Goal: Transaction & Acquisition: Purchase product/service

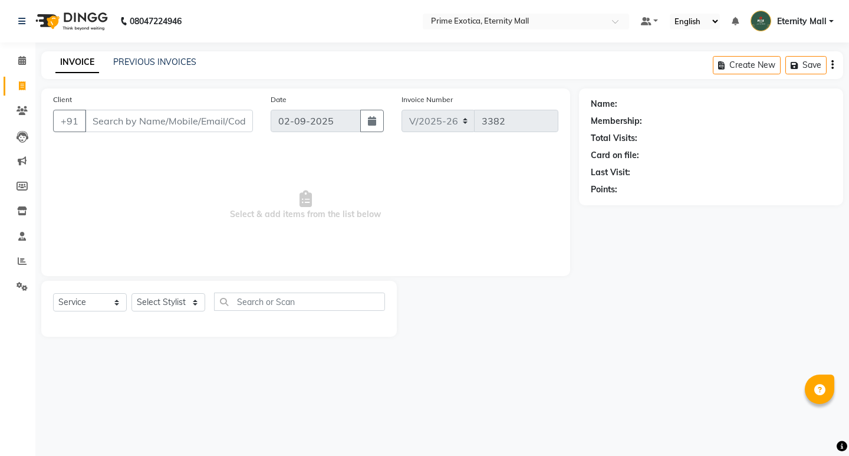
select select "5774"
select select "service"
click at [187, 305] on select "Select Stylist AB ADMIN ajay vikram lakshane [PERSON_NAME] Isha [PERSON_NAME] R…" at bounding box center [168, 302] width 74 height 18
select select "69613"
click at [131, 293] on select "Select Stylist AB ADMIN ajay vikram lakshane [PERSON_NAME] Isha [PERSON_NAME] R…" at bounding box center [168, 302] width 74 height 18
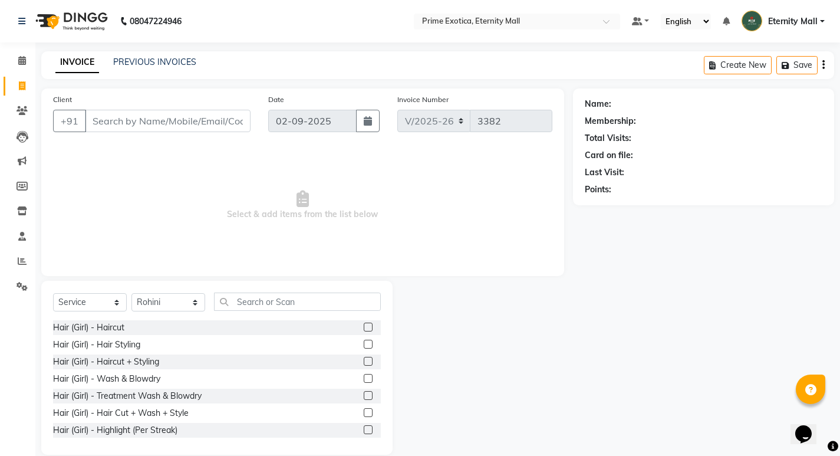
click at [364, 327] on label at bounding box center [368, 326] width 9 height 9
click at [364, 327] on input "checkbox" at bounding box center [368, 328] width 8 height 8
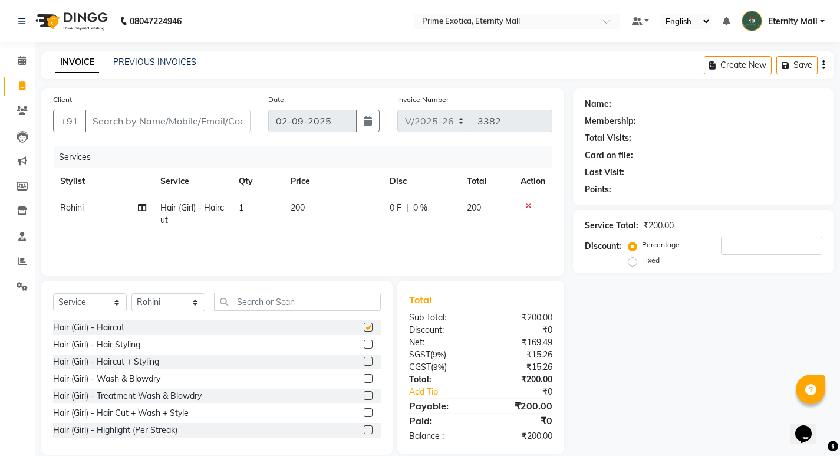
checkbox input "false"
click at [252, 204] on td "1" at bounding box center [258, 213] width 52 height 39
select select "69613"
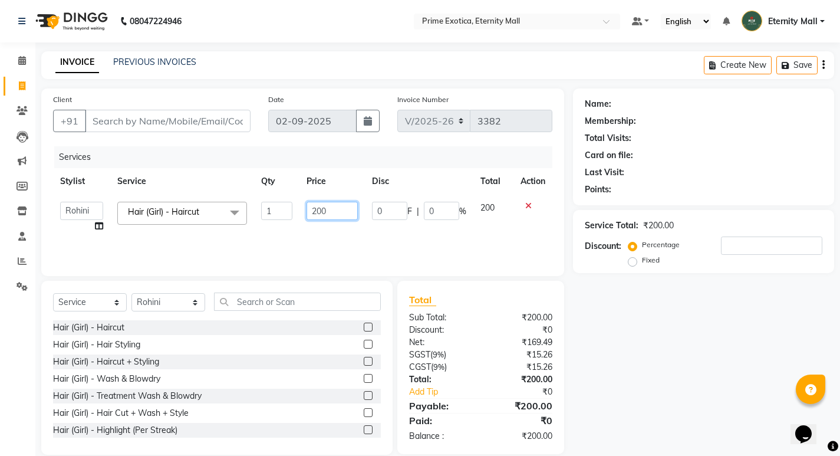
click at [343, 204] on input "200" at bounding box center [331, 211] width 51 height 18
type input "2"
type input "300"
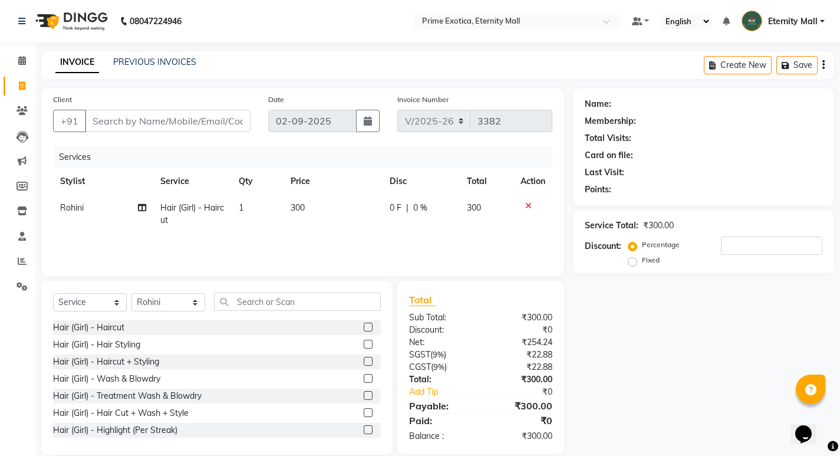
click at [301, 236] on div "Services Stylist Service Qty Price Disc Total Action Rohini Hair (Girl) - Hairc…" at bounding box center [302, 205] width 499 height 118
click at [167, 114] on input "Client" at bounding box center [168, 121] width 166 height 22
click at [187, 121] on input "Client" at bounding box center [168, 121] width 166 height 22
click at [224, 118] on input "Client" at bounding box center [168, 121] width 166 height 22
click at [189, 117] on input "Client" at bounding box center [168, 121] width 166 height 22
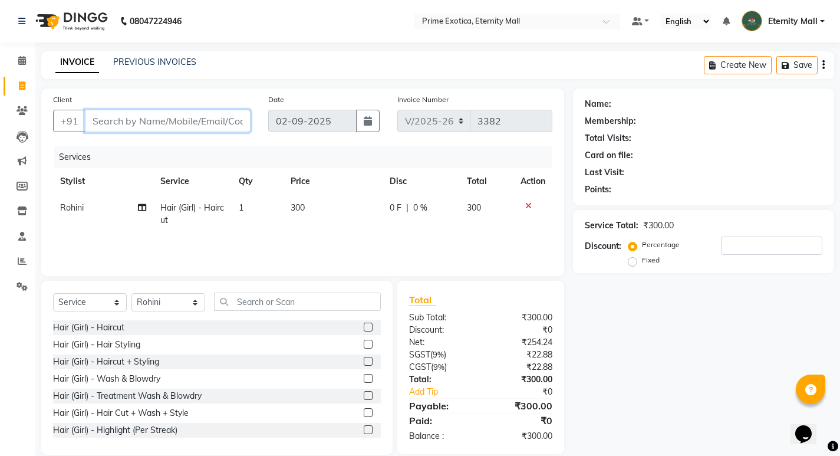
type input "e"
type input "0"
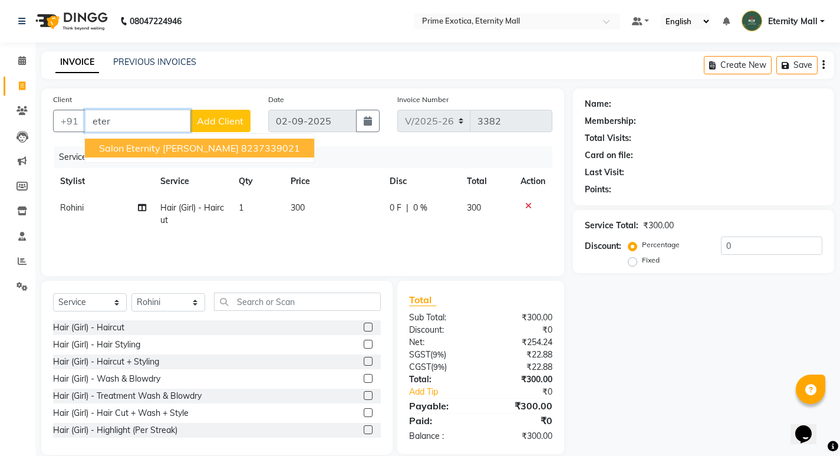
click at [241, 147] on ngb-highlight "8237339021" at bounding box center [270, 148] width 59 height 12
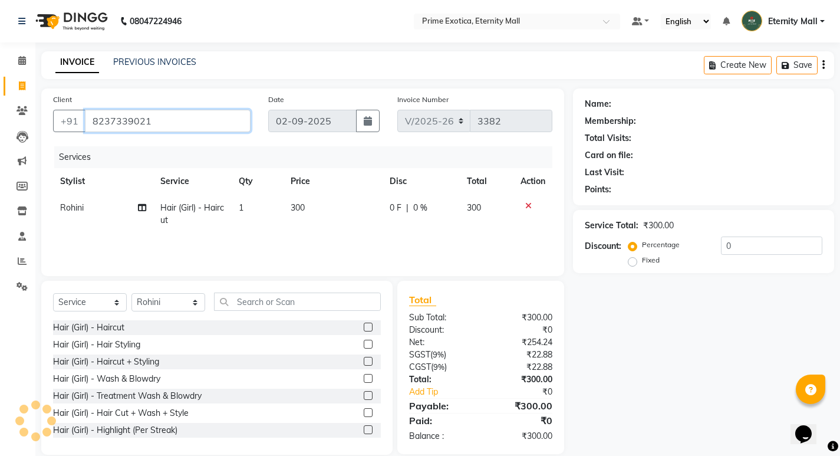
type input "8237339021"
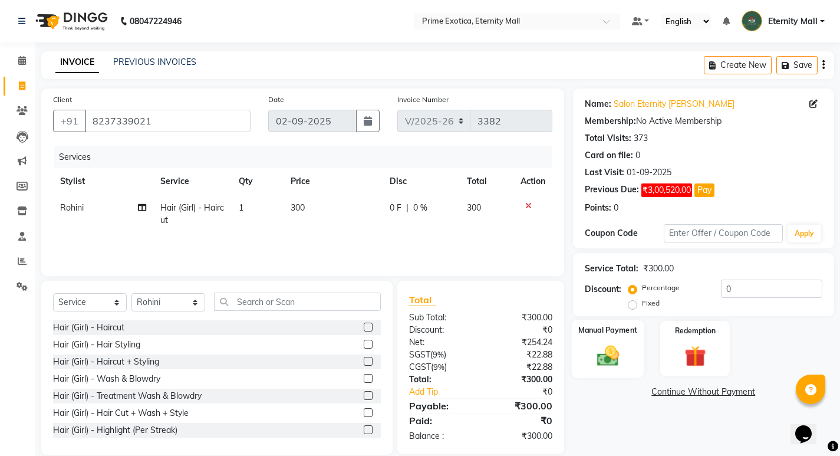
click at [602, 339] on div "Manual Payment" at bounding box center [607, 348] width 72 height 58
click at [727, 388] on span "CASH" at bounding box center [723, 392] width 25 height 14
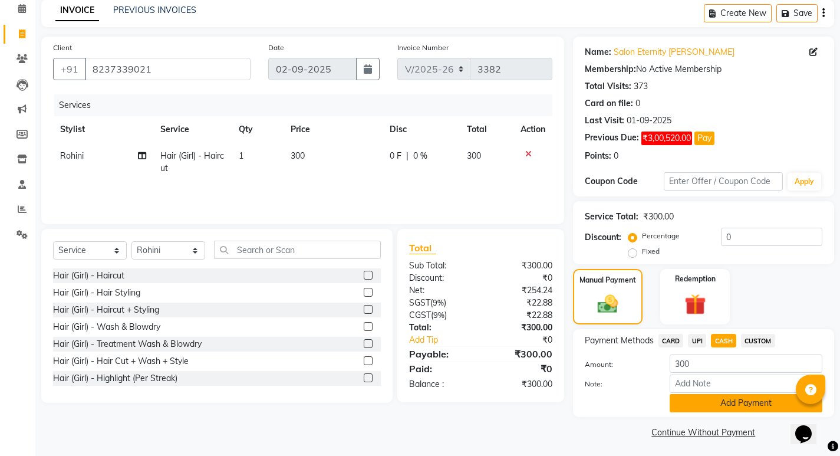
scroll to position [55, 0]
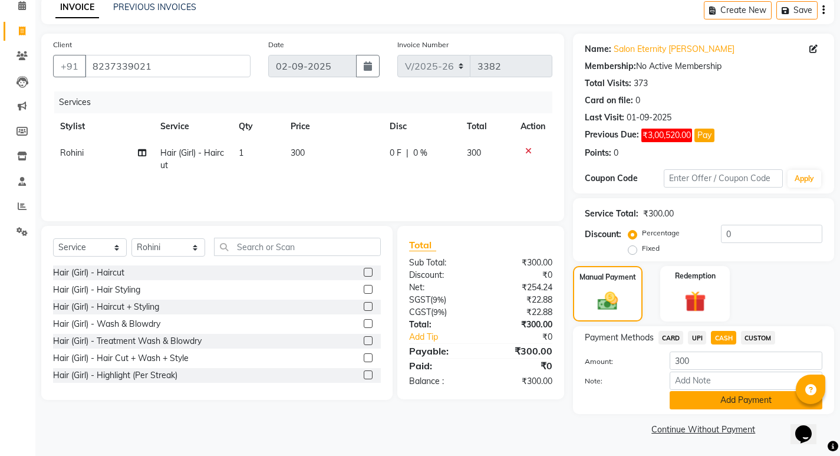
click at [696, 402] on button "Add Payment" at bounding box center [746, 400] width 153 height 18
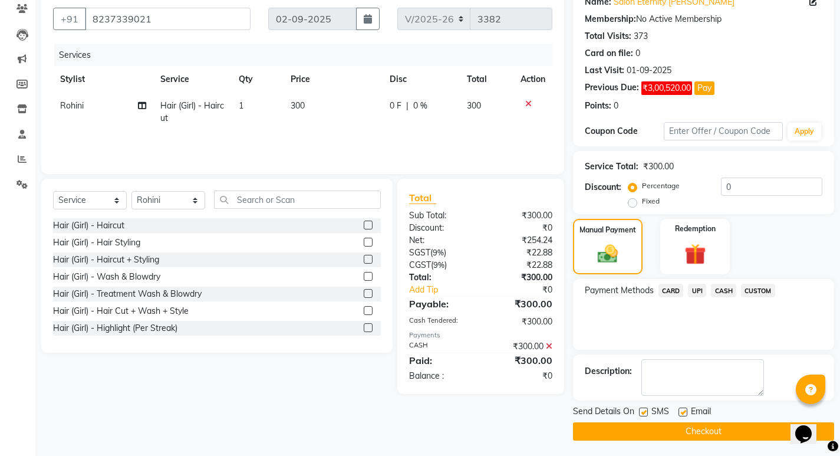
scroll to position [104, 0]
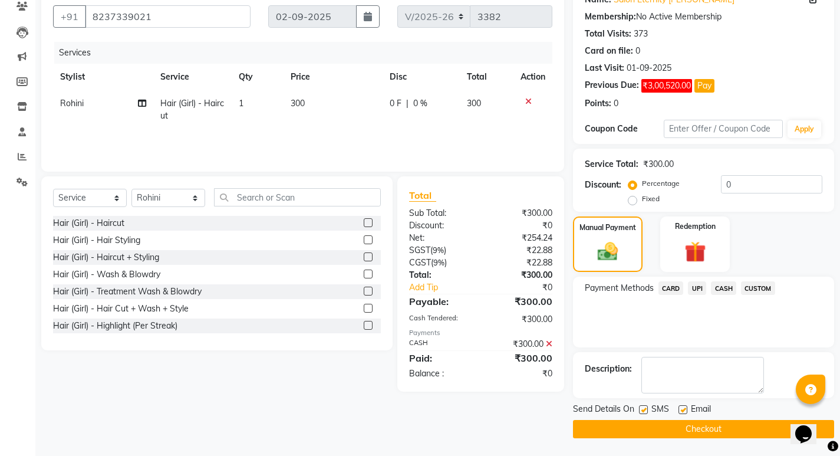
click at [643, 428] on button "Checkout" at bounding box center [703, 429] width 261 height 18
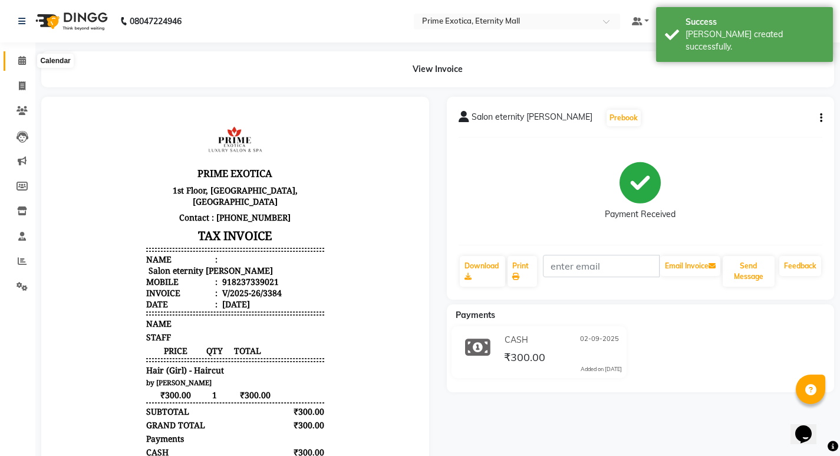
click at [21, 62] on icon at bounding box center [22, 60] width 8 height 9
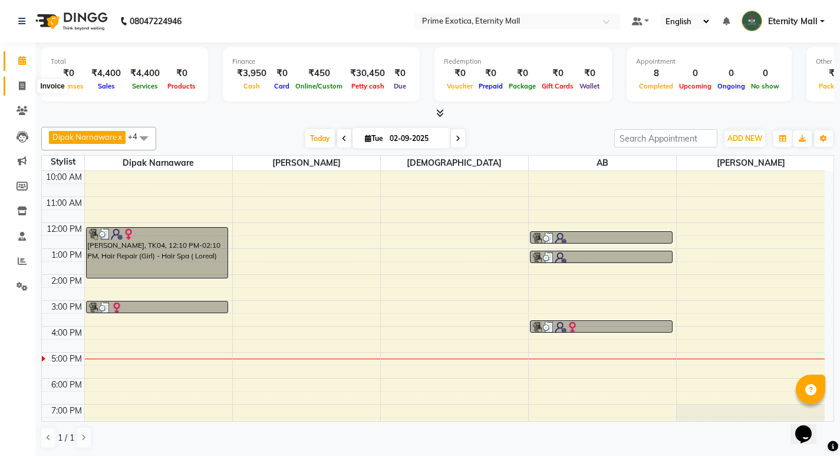
click at [22, 89] on icon at bounding box center [22, 85] width 6 height 9
select select "service"
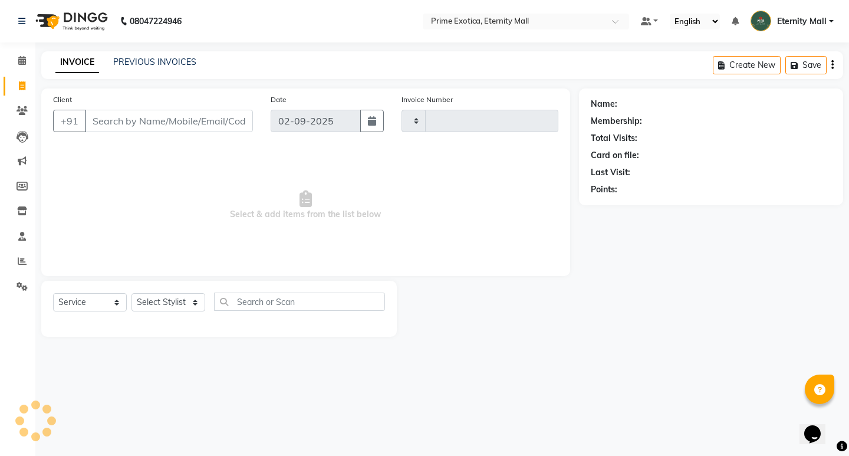
type input "3383"
select select "5774"
click at [169, 297] on select "Select Stylist AB ADMIN ajay vikram lakshane Dipak Narnaware Isha Bahel Rajeshr…" at bounding box center [168, 302] width 74 height 18
select select "66509"
click at [131, 293] on select "Select Stylist AB ADMIN ajay vikram lakshane Dipak Narnaware Isha Bahel Rajeshr…" at bounding box center [168, 302] width 74 height 18
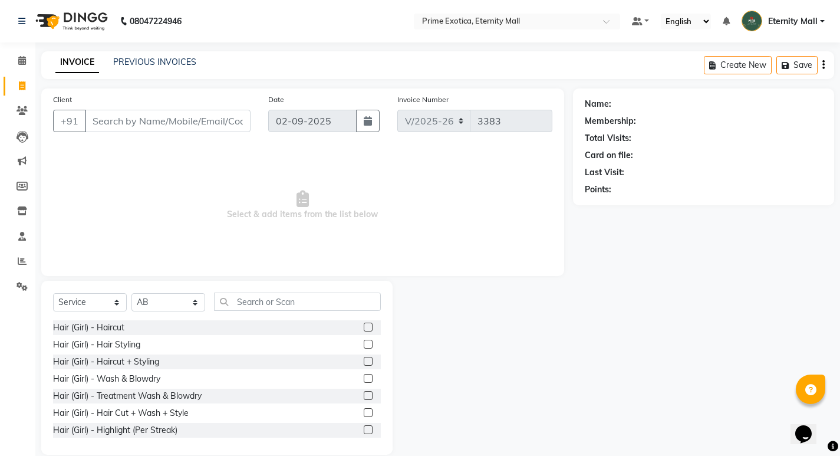
click at [364, 393] on label at bounding box center [368, 395] width 9 height 9
click at [364, 393] on input "checkbox" at bounding box center [368, 396] width 8 height 8
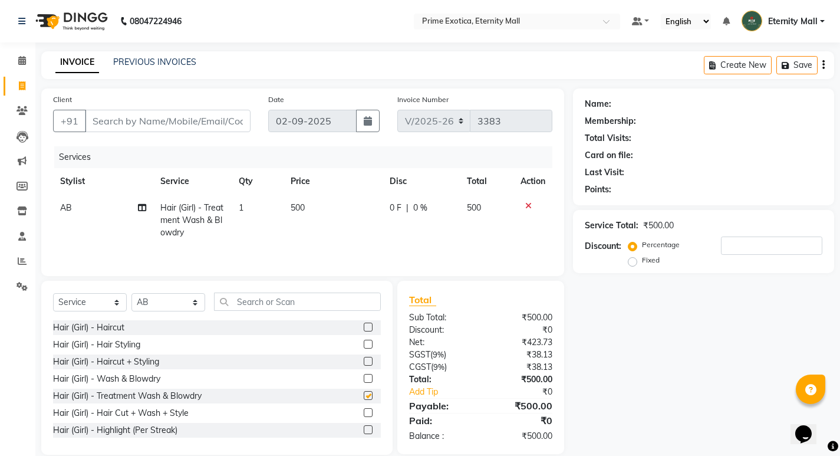
checkbox input "false"
click at [529, 206] on icon at bounding box center [528, 206] width 6 height 8
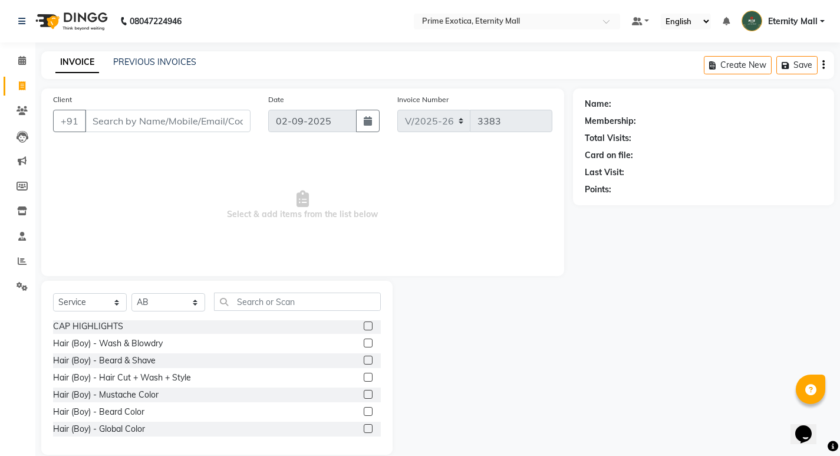
scroll to position [295, 0]
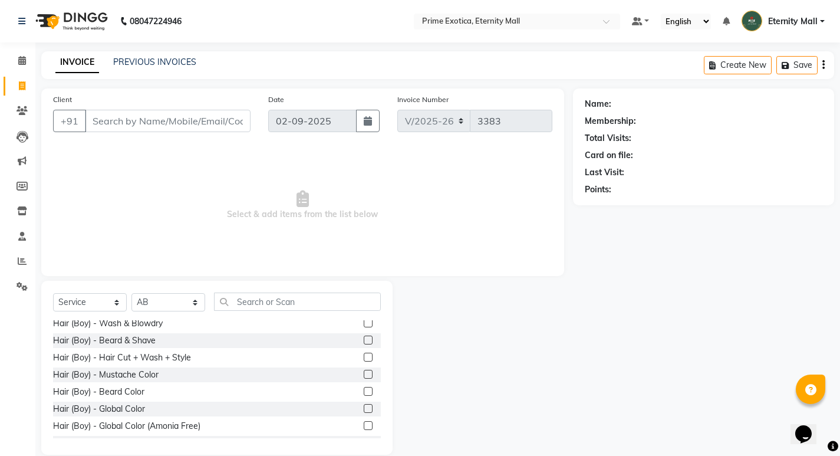
click at [364, 357] on label at bounding box center [368, 356] width 9 height 9
click at [364, 357] on input "checkbox" at bounding box center [368, 358] width 8 height 8
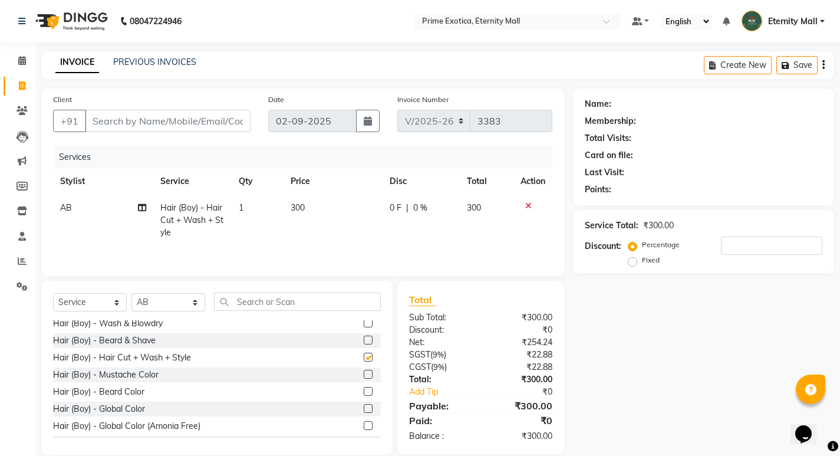
checkbox input "false"
click at [231, 123] on input "Client" at bounding box center [168, 121] width 166 height 22
type input "9"
type input "0"
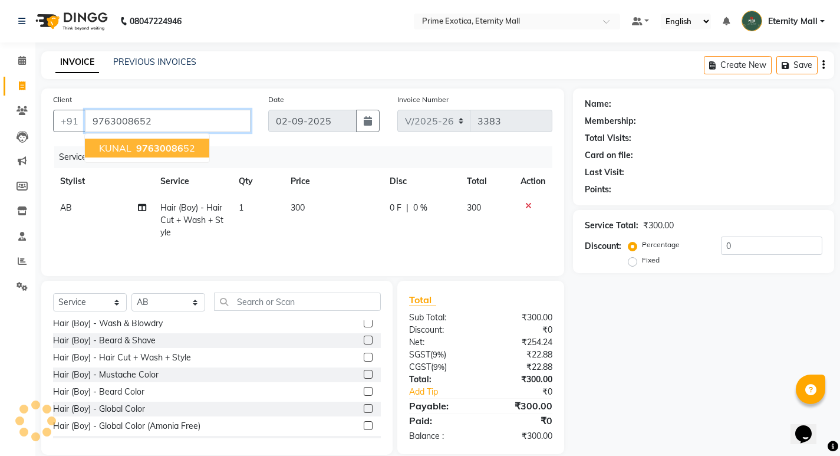
type input "9763008652"
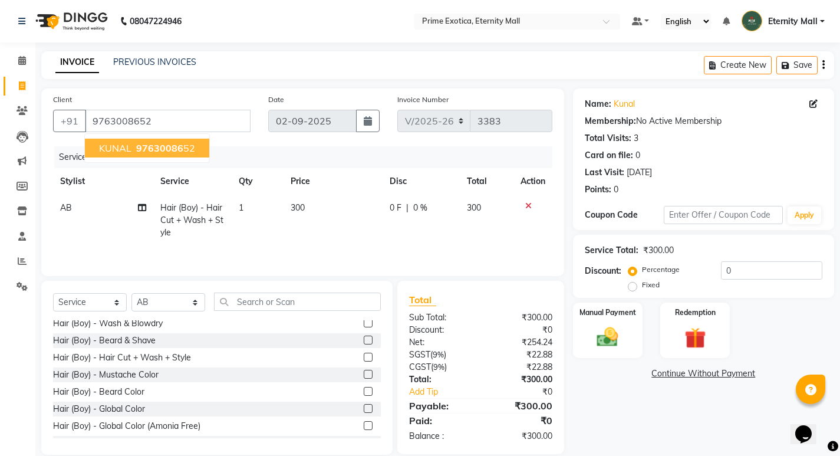
click at [142, 139] on button "KUNAL 97630086 52" at bounding box center [147, 148] width 124 height 19
click at [608, 337] on img at bounding box center [607, 336] width 36 height 25
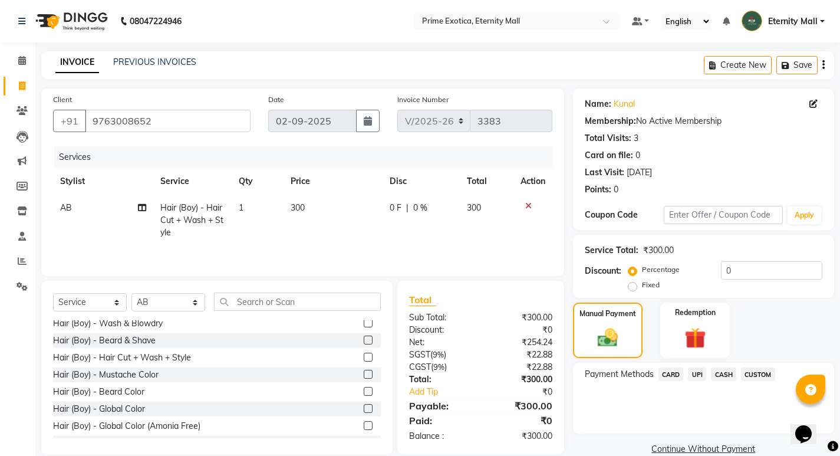
click at [725, 377] on span "CASH" at bounding box center [723, 374] width 25 height 14
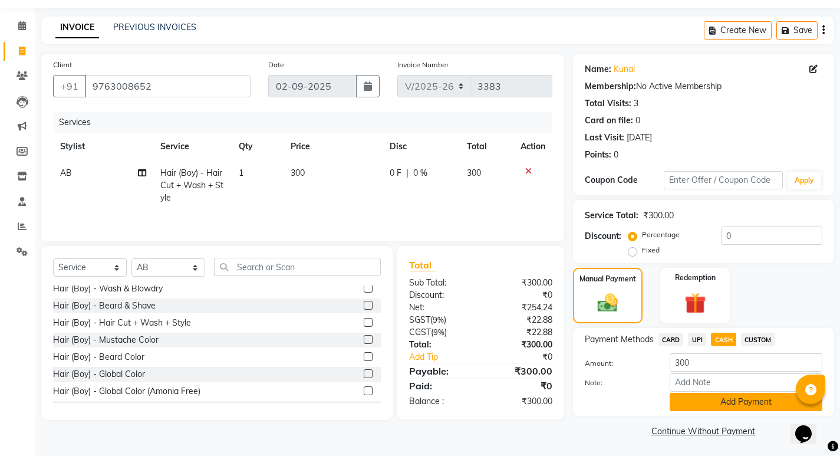
scroll to position [37, 0]
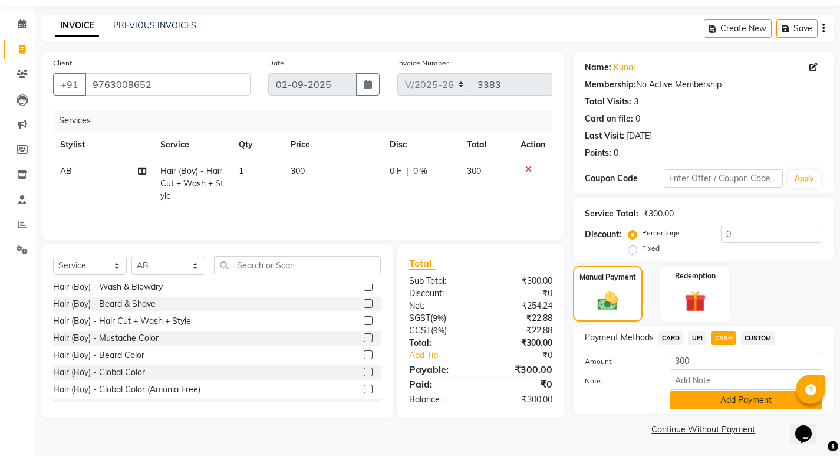
click at [716, 405] on button "Add Payment" at bounding box center [746, 400] width 153 height 18
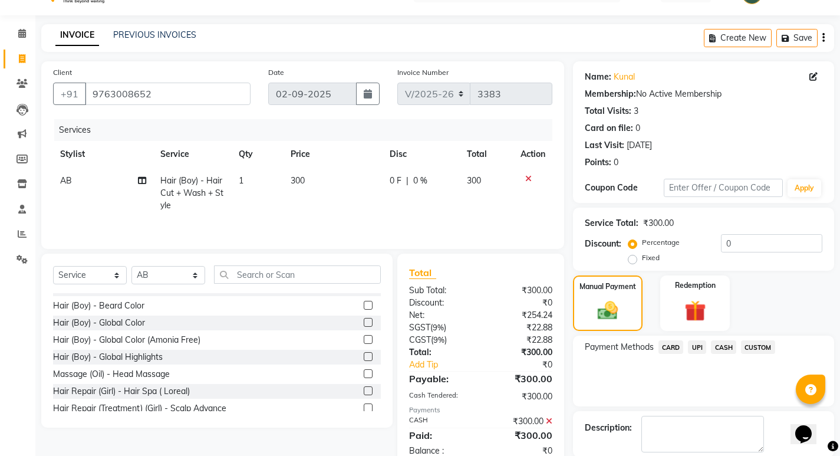
scroll to position [86, 0]
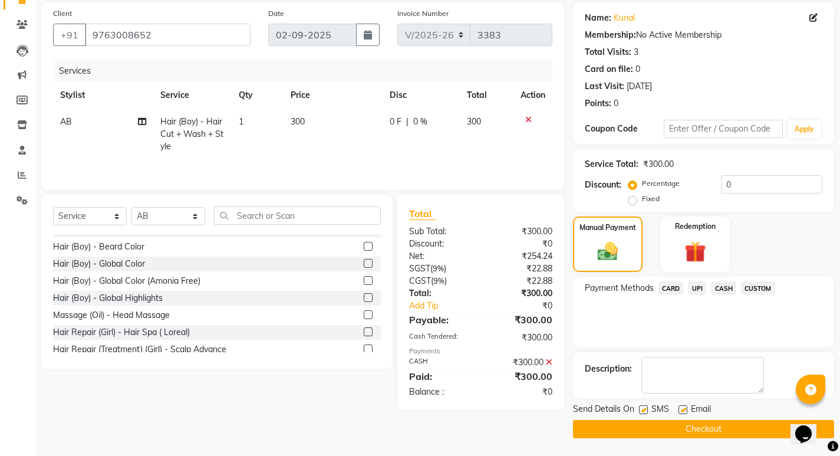
click at [626, 424] on button "Checkout" at bounding box center [703, 429] width 261 height 18
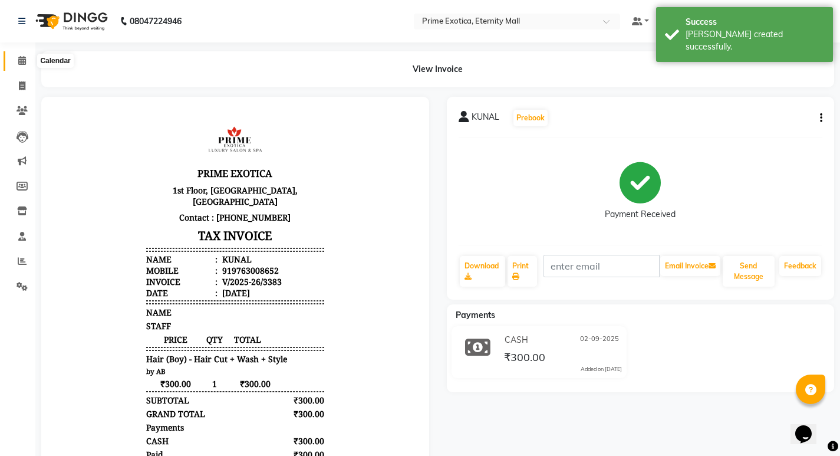
click at [25, 61] on icon at bounding box center [22, 60] width 8 height 9
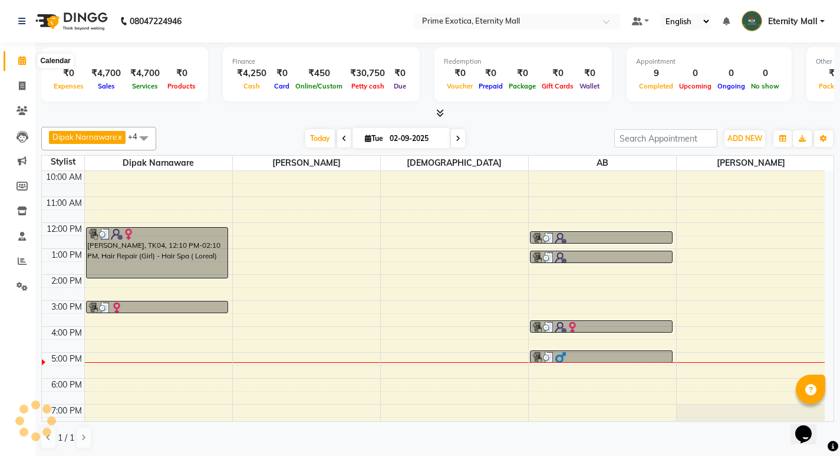
click at [25, 62] on icon at bounding box center [22, 60] width 8 height 9
click at [24, 88] on icon at bounding box center [22, 85] width 6 height 9
select select "service"
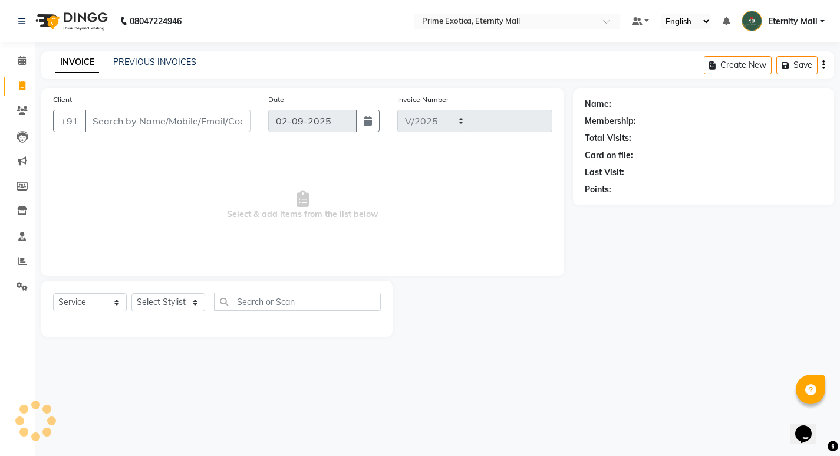
select select "5774"
type input "3384"
click at [24, 61] on icon at bounding box center [22, 60] width 8 height 9
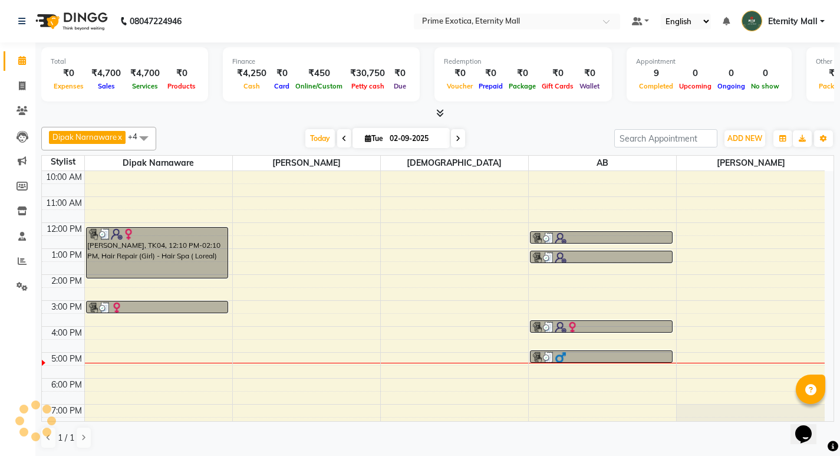
scroll to position [38, 0]
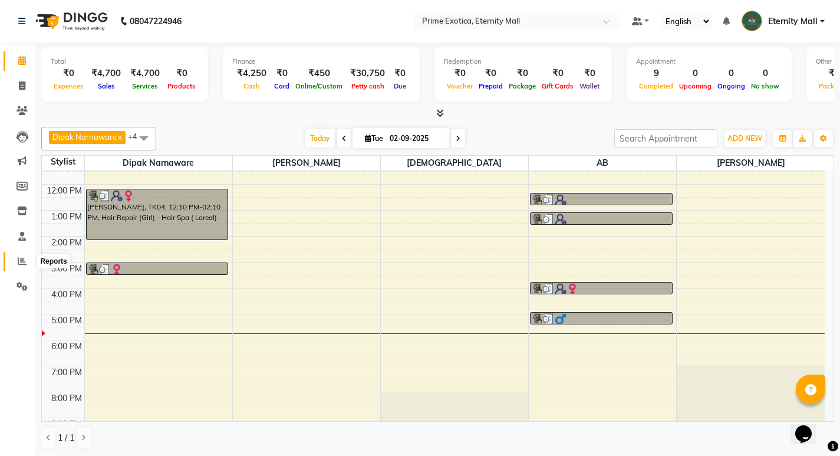
click at [24, 262] on icon at bounding box center [22, 260] width 9 height 9
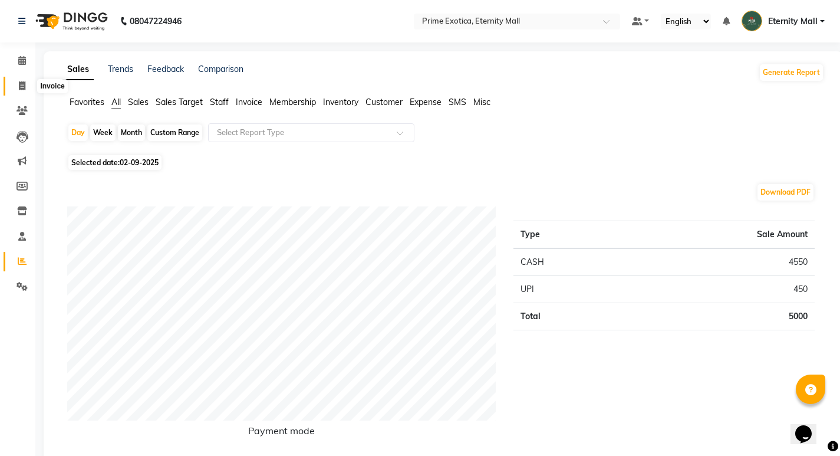
click at [22, 89] on icon at bounding box center [22, 85] width 6 height 9
select select "service"
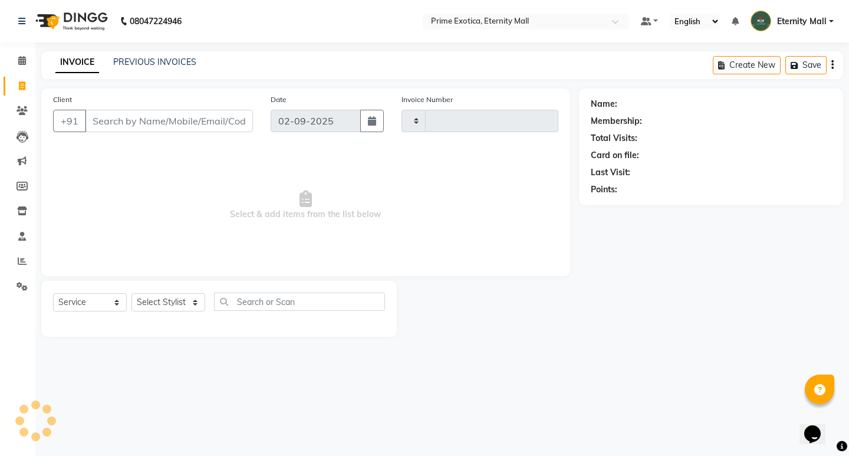
type input "3385"
select select "5774"
click at [184, 299] on select "Select Stylist" at bounding box center [168, 302] width 74 height 18
select select "66509"
click at [131, 293] on select "Select Stylist AB ADMIN ajay vikram lakshane Dipak Narnaware Isha Bahel Rajeshr…" at bounding box center [168, 302] width 74 height 18
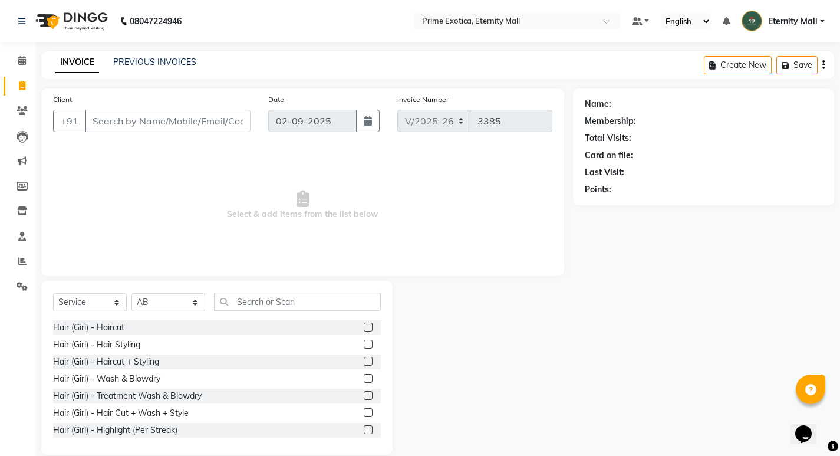
click at [364, 328] on label at bounding box center [368, 326] width 9 height 9
click at [364, 328] on input "checkbox" at bounding box center [368, 328] width 8 height 8
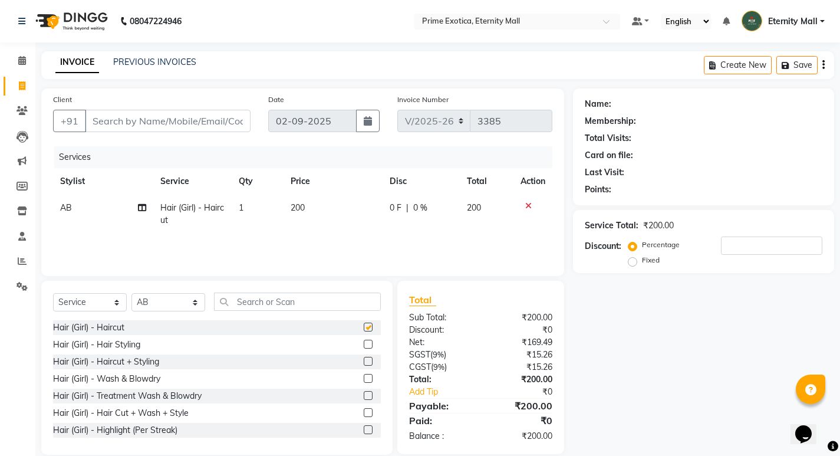
checkbox input "false"
click at [280, 212] on td "1" at bounding box center [258, 213] width 52 height 39
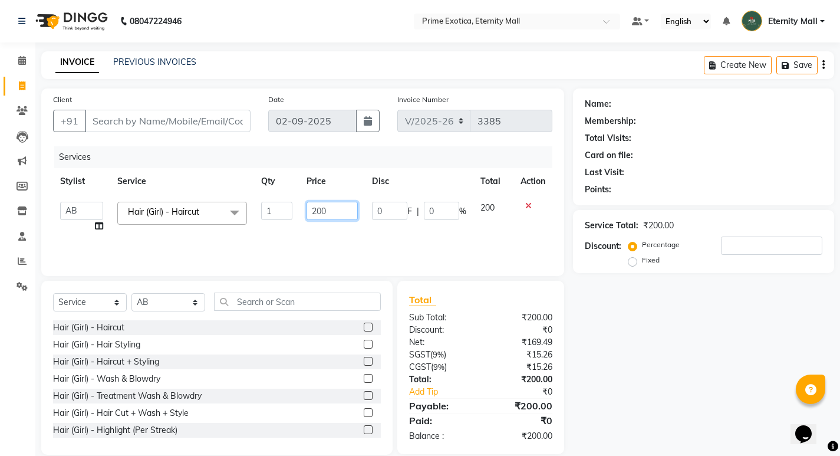
click at [338, 210] on input "200" at bounding box center [331, 211] width 51 height 18
type input "2"
type input "300"
click at [313, 246] on div "Services Stylist Service Qty Price Disc Total Action AB ADMIN ajay vikram laksh…" at bounding box center [302, 205] width 499 height 118
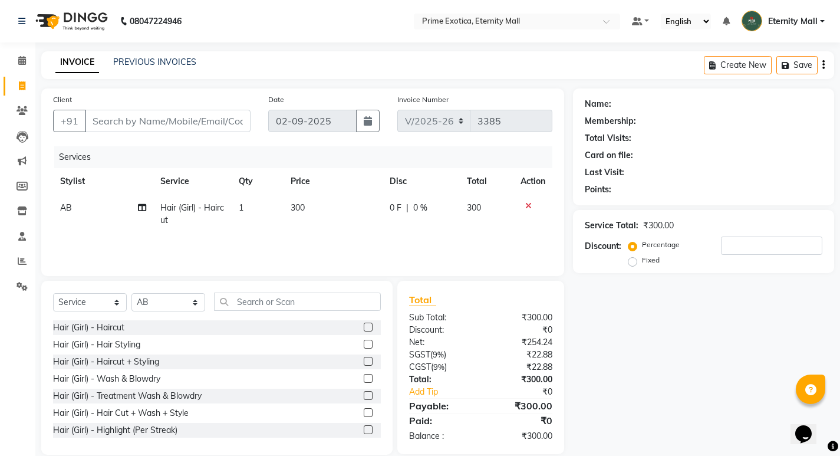
click at [163, 106] on div "Client +91" at bounding box center [151, 117] width 215 height 48
click at [167, 110] on input "Client" at bounding box center [168, 121] width 166 height 22
type input "8"
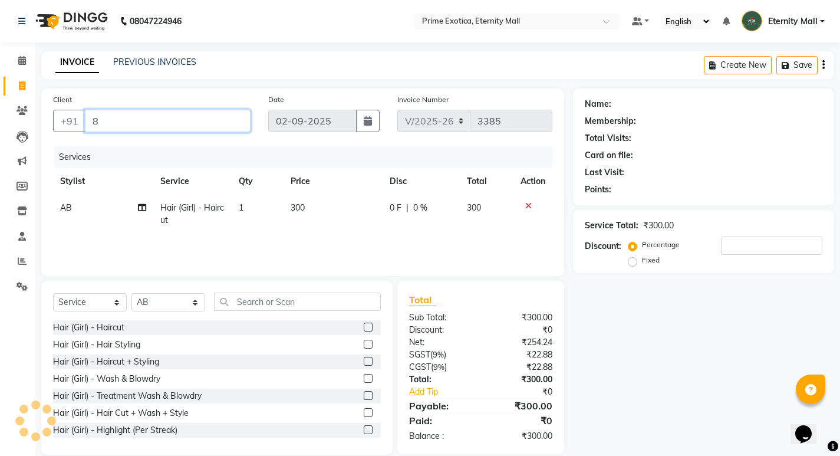
type input "0"
type input "8459726015"
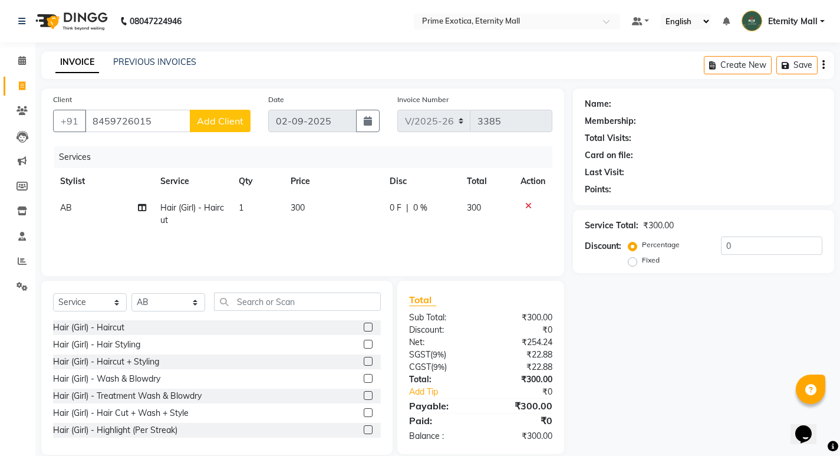
click at [245, 126] on button "Add Client" at bounding box center [220, 121] width 61 height 22
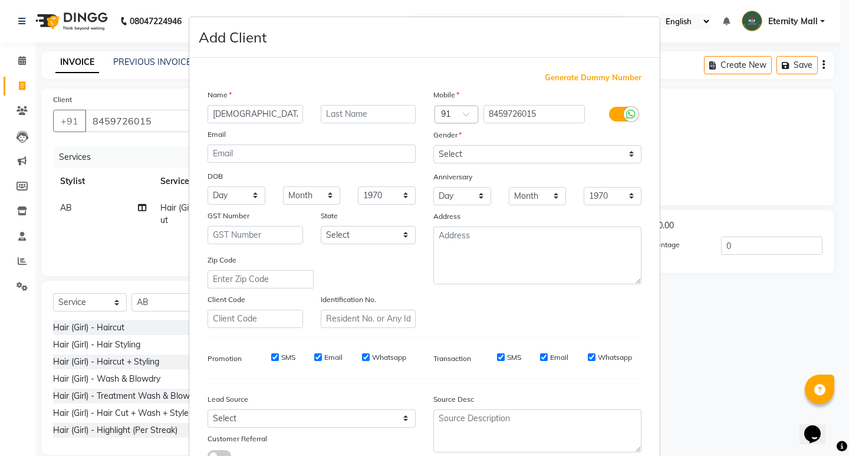
type input "[DEMOGRAPHIC_DATA]"
click at [480, 150] on select "Select Male Female Other Prefer Not To Say" at bounding box center [537, 154] width 208 height 18
select select "female"
click at [433, 145] on select "Select Male Female Other Prefer Not To Say" at bounding box center [537, 154] width 208 height 18
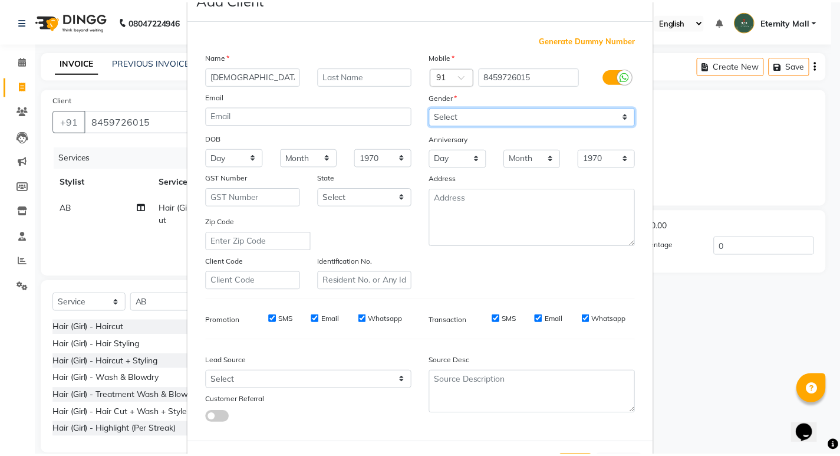
scroll to position [88, 0]
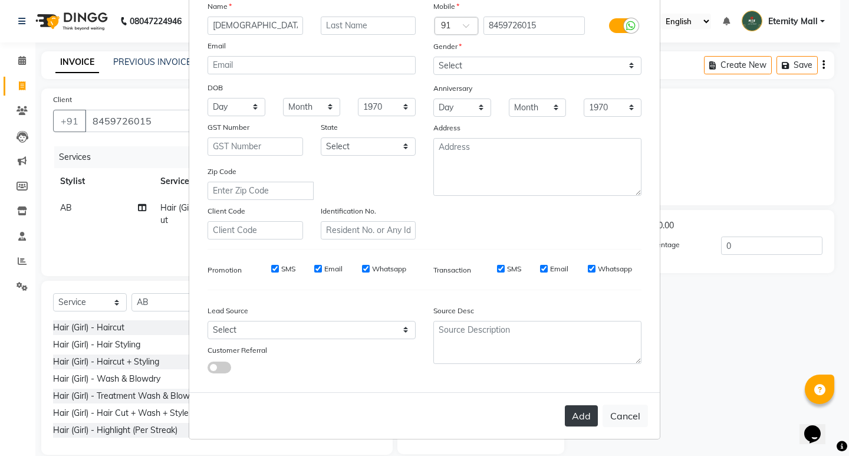
click at [567, 411] on button "Add" at bounding box center [581, 415] width 33 height 21
select select
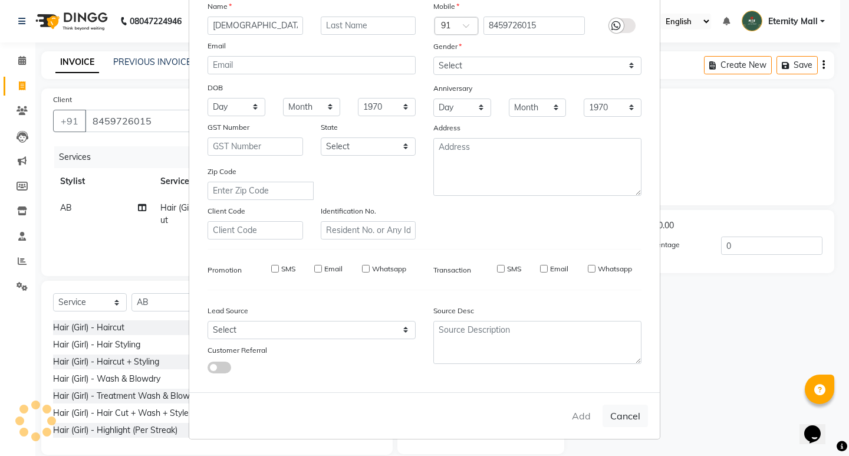
select select
checkbox input "false"
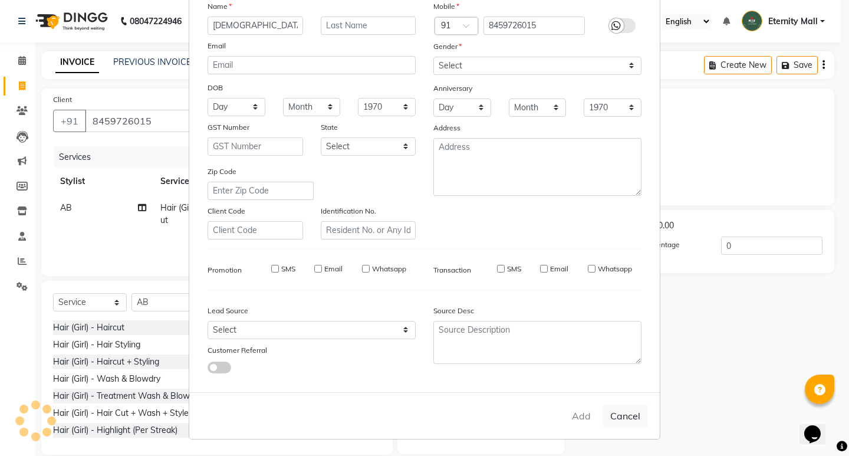
checkbox input "false"
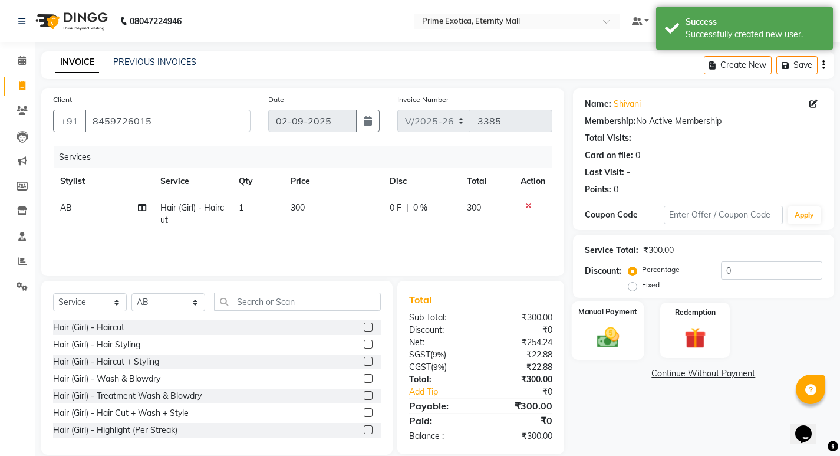
click at [627, 342] on div "Manual Payment" at bounding box center [607, 330] width 72 height 58
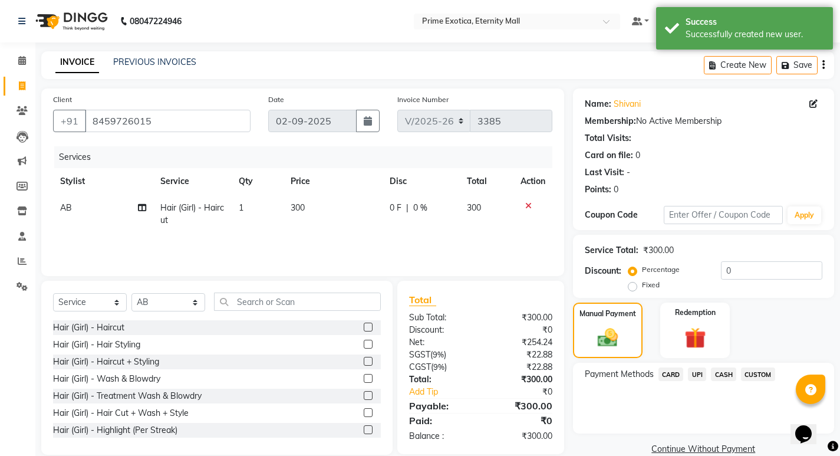
click at [700, 375] on span "UPI" at bounding box center [697, 374] width 18 height 14
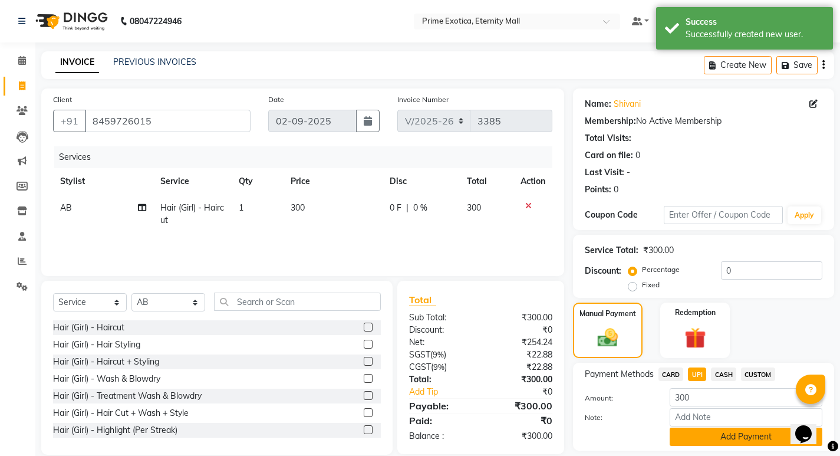
click at [728, 434] on button "Add Payment" at bounding box center [746, 436] width 153 height 18
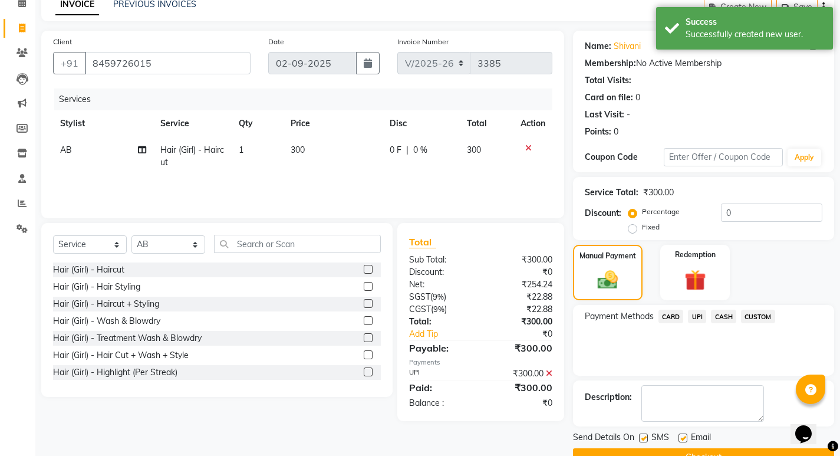
scroll to position [86, 0]
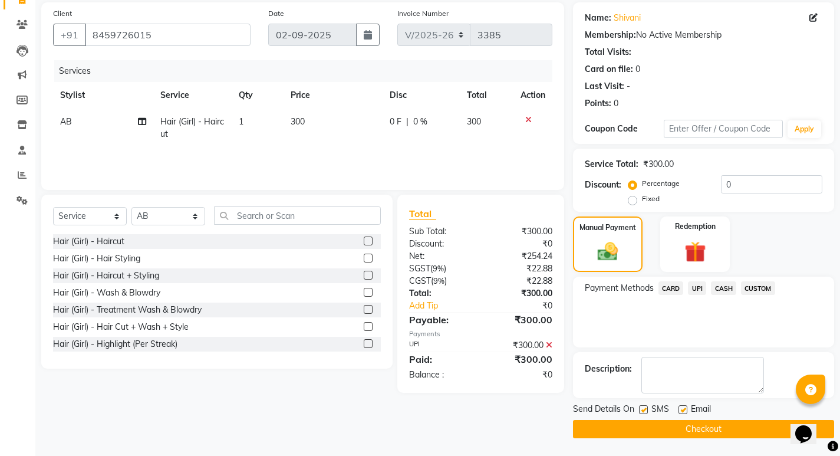
click at [644, 430] on button "Checkout" at bounding box center [703, 429] width 261 height 18
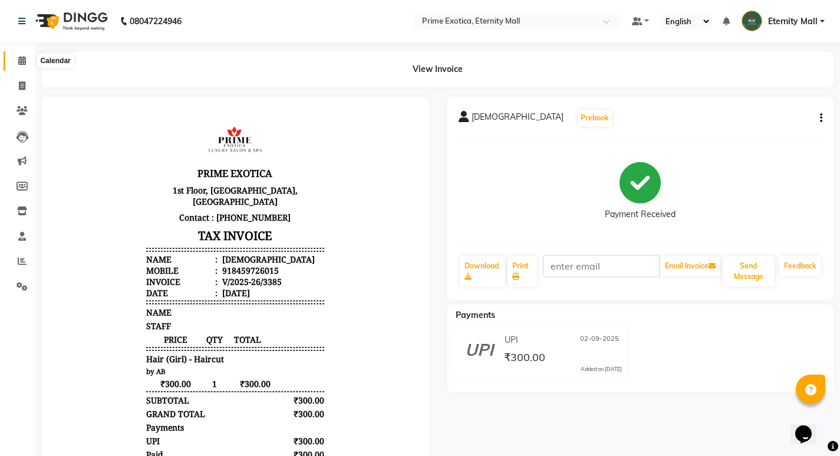
click at [25, 62] on icon at bounding box center [22, 60] width 8 height 9
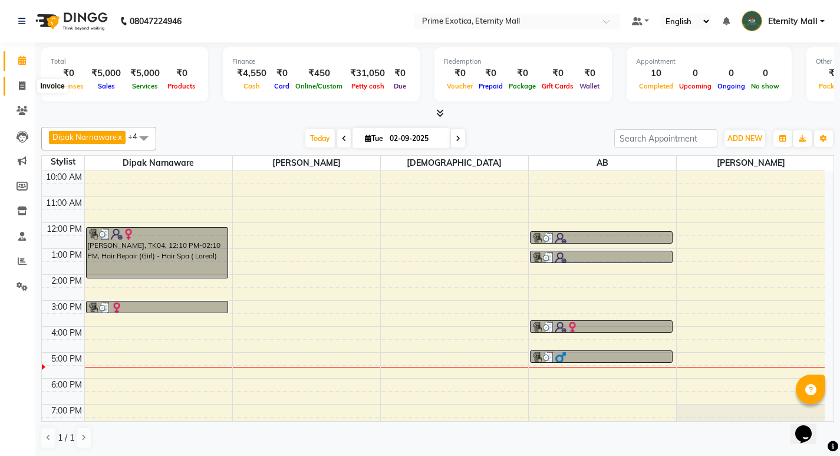
click at [19, 90] on span at bounding box center [22, 87] width 21 height 14
select select "service"
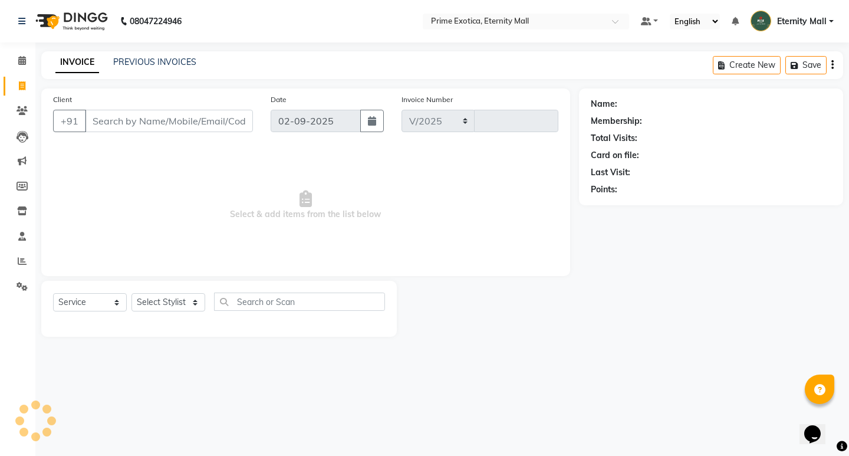
select select "5774"
type input "3385"
click at [177, 304] on select "Select Stylist AB ADMIN ajay vikram lakshane [PERSON_NAME] Isha [PERSON_NAME] R…" at bounding box center [168, 302] width 74 height 18
select select "67677"
click at [131, 293] on select "Select Stylist AB ADMIN ajay vikram lakshane [PERSON_NAME] Isha [PERSON_NAME] R…" at bounding box center [168, 302] width 74 height 18
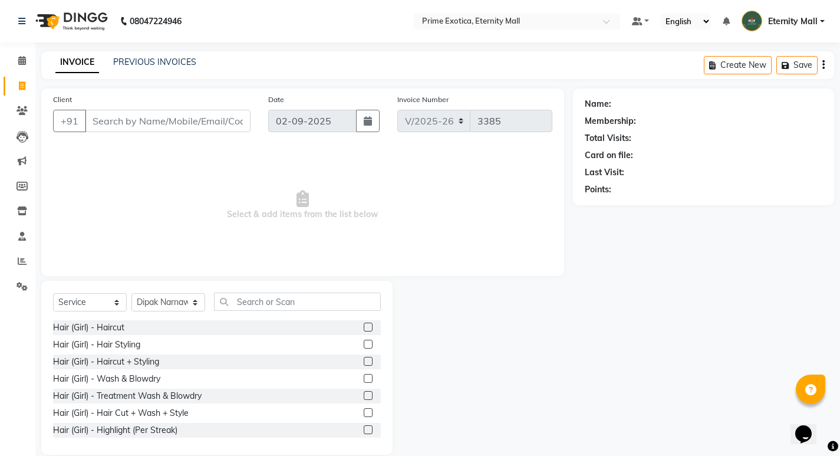
click at [364, 411] on label at bounding box center [368, 412] width 9 height 9
click at [364, 411] on input "checkbox" at bounding box center [368, 413] width 8 height 8
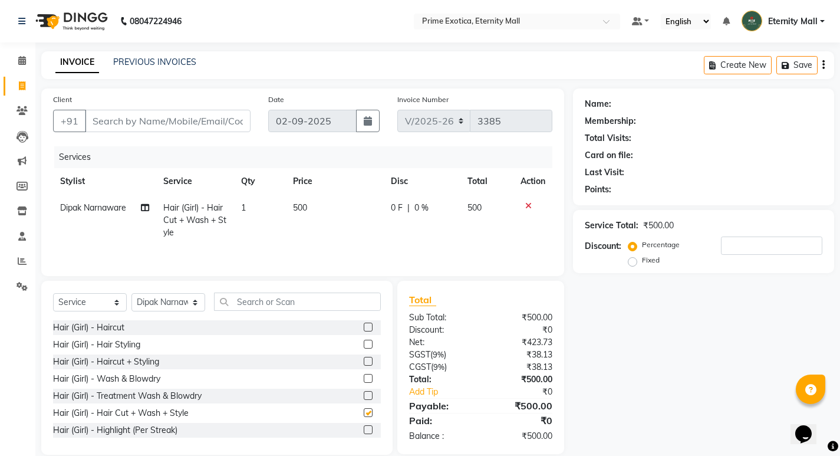
checkbox input "false"
click at [753, 319] on div "Name: Membership: Total Visits: Card on file: Last Visit: Points: Service Total…" at bounding box center [708, 271] width 270 height 366
click at [0, 431] on app-home "08047224946 Select Location × Prime Exotica, Eternity Mall Default Panel My Pan…" at bounding box center [420, 236] width 840 height 472
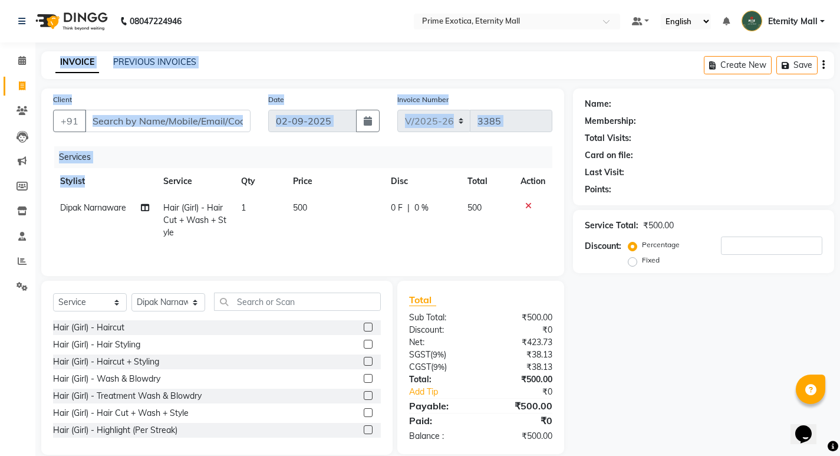
click at [286, 71] on div "INVOICE PREVIOUS INVOICES Create New Save" at bounding box center [437, 65] width 793 height 28
click at [287, 70] on div "INVOICE PREVIOUS INVOICES Create New Save" at bounding box center [437, 65] width 793 height 28
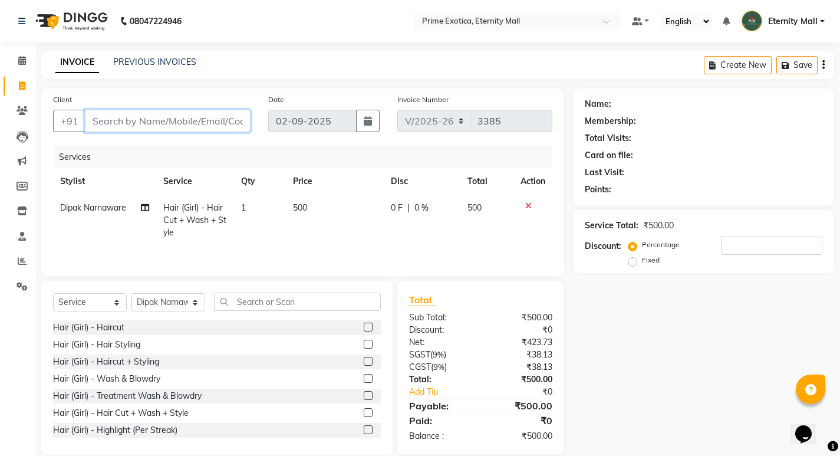
click at [169, 123] on input "Client" at bounding box center [168, 121] width 166 height 22
click at [163, 123] on input "Client" at bounding box center [168, 121] width 166 height 22
click at [161, 110] on input "Client" at bounding box center [168, 121] width 166 height 22
click at [193, 126] on input "Client" at bounding box center [168, 121] width 166 height 22
type input "7"
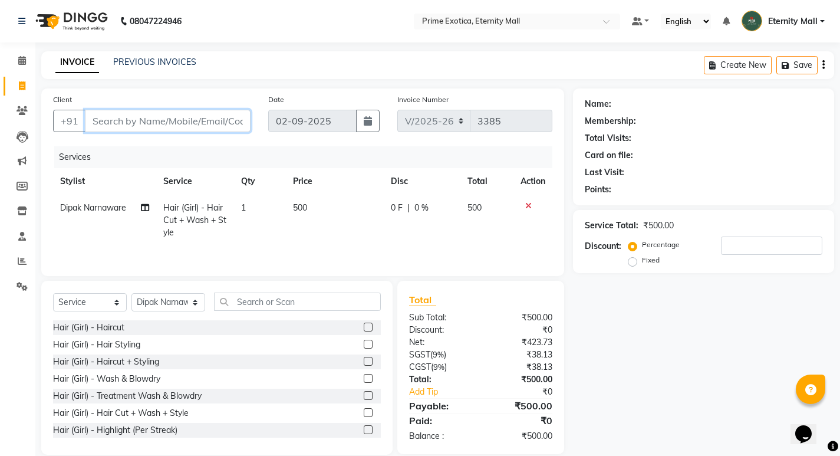
type input "0"
type input "7620684041"
click at [217, 116] on span "Add Client" at bounding box center [220, 121] width 47 height 12
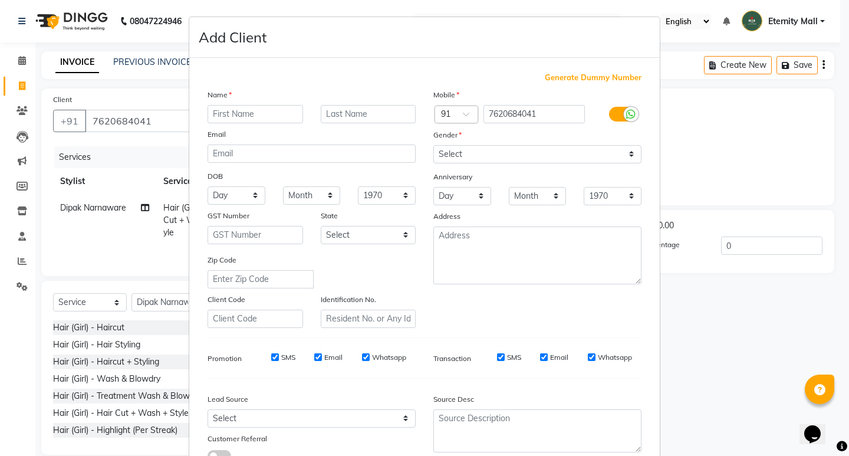
click at [239, 116] on input "text" at bounding box center [254, 114] width 95 height 18
type input "Resham"
click at [615, 155] on select "Select [DEMOGRAPHIC_DATA] [DEMOGRAPHIC_DATA] Other Prefer Not To Say" at bounding box center [537, 154] width 208 height 18
select select "[DEMOGRAPHIC_DATA]"
click at [433, 145] on select "Select [DEMOGRAPHIC_DATA] [DEMOGRAPHIC_DATA] Other Prefer Not To Say" at bounding box center [537, 154] width 208 height 18
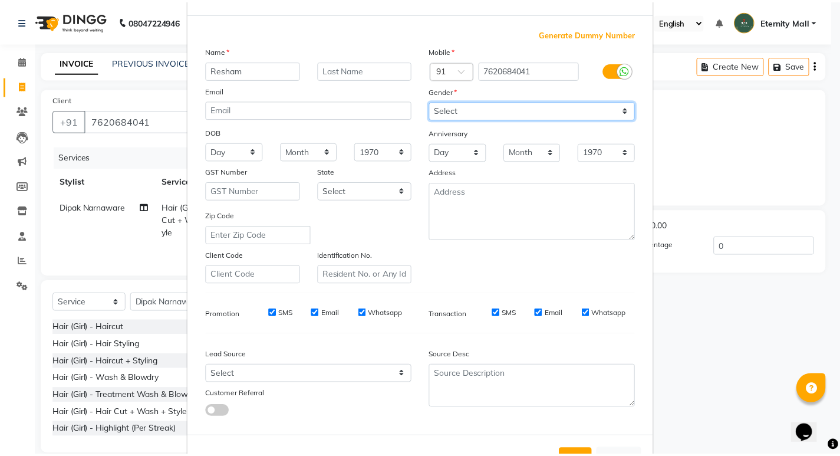
scroll to position [88, 0]
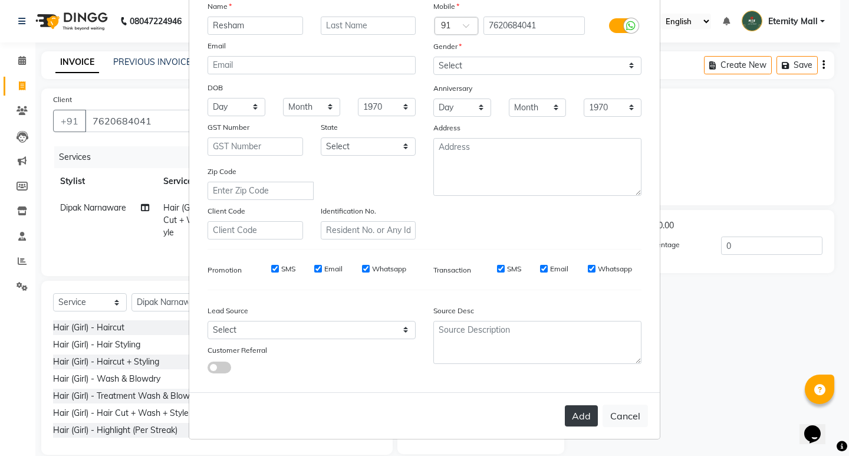
click at [574, 409] on button "Add" at bounding box center [581, 415] width 33 height 21
select select
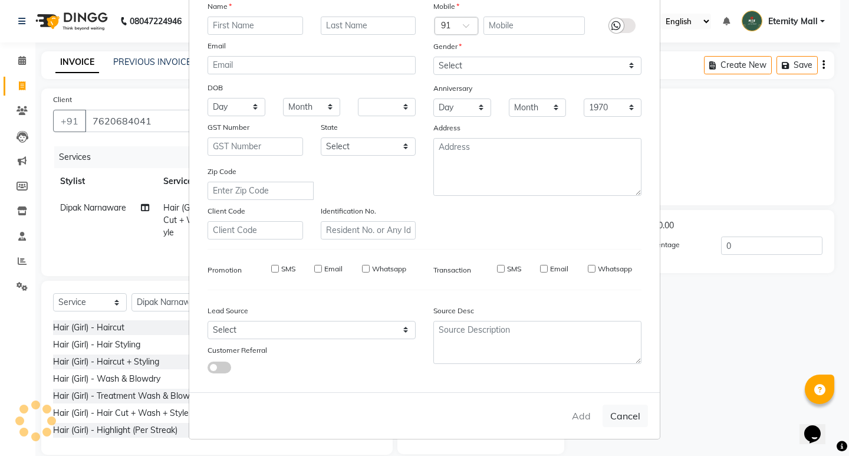
select select
checkbox input "false"
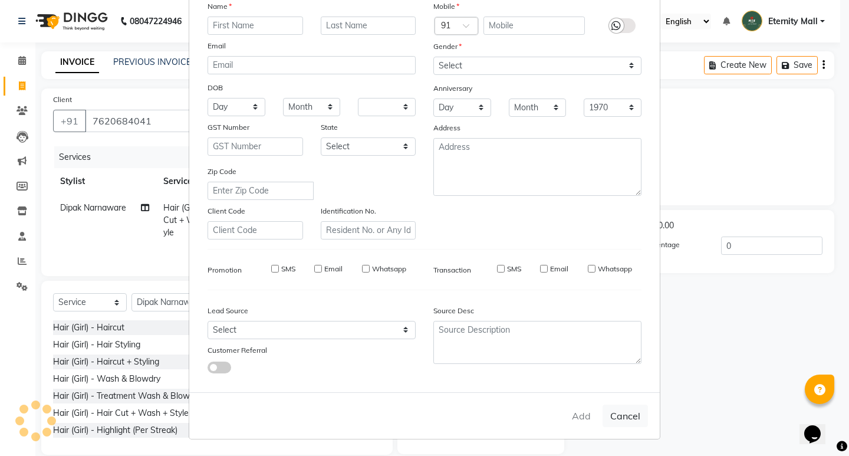
checkbox input "false"
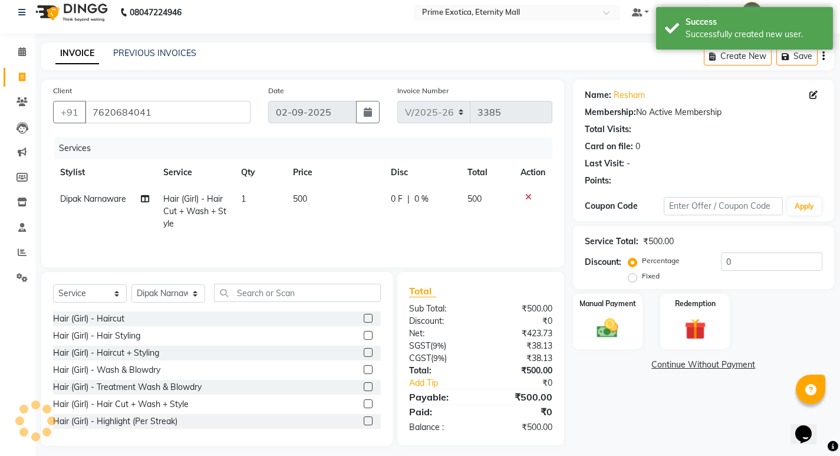
scroll to position [17, 0]
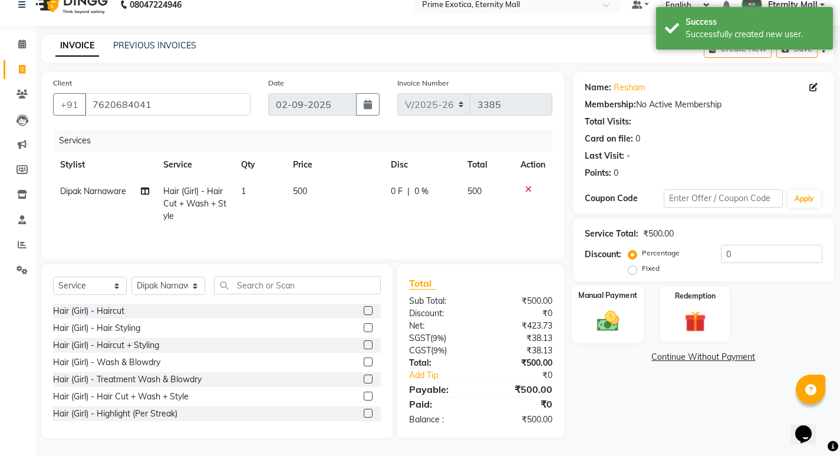
click at [599, 317] on img at bounding box center [607, 320] width 36 height 25
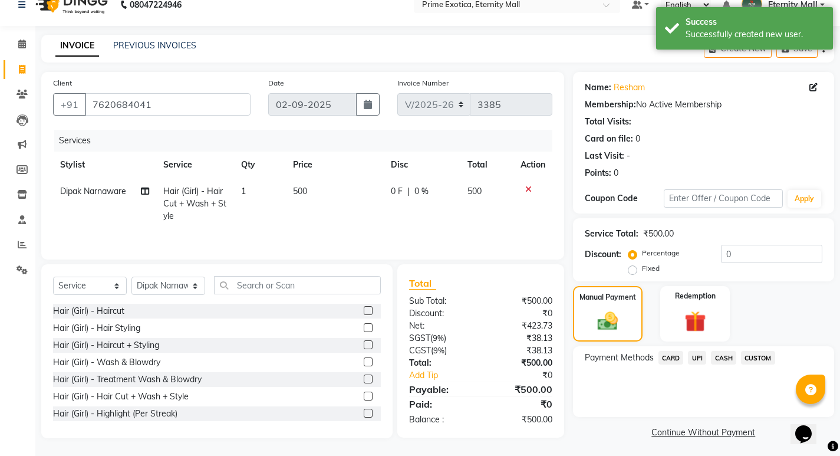
click at [695, 355] on span "UPI" at bounding box center [697, 358] width 18 height 14
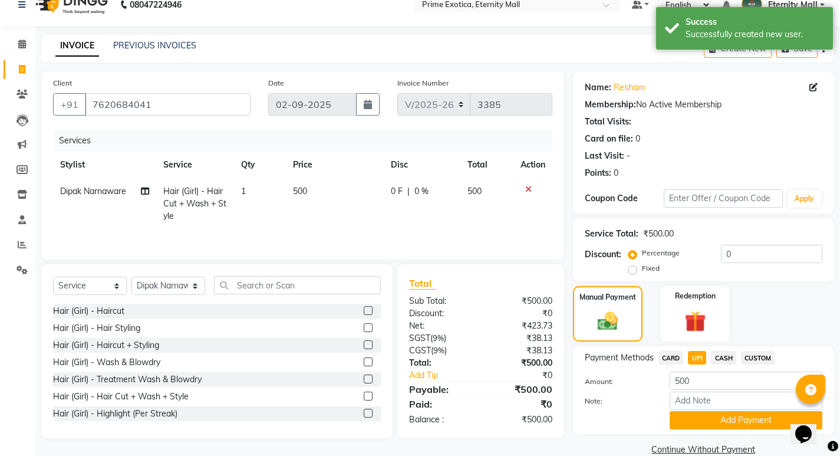
scroll to position [37, 0]
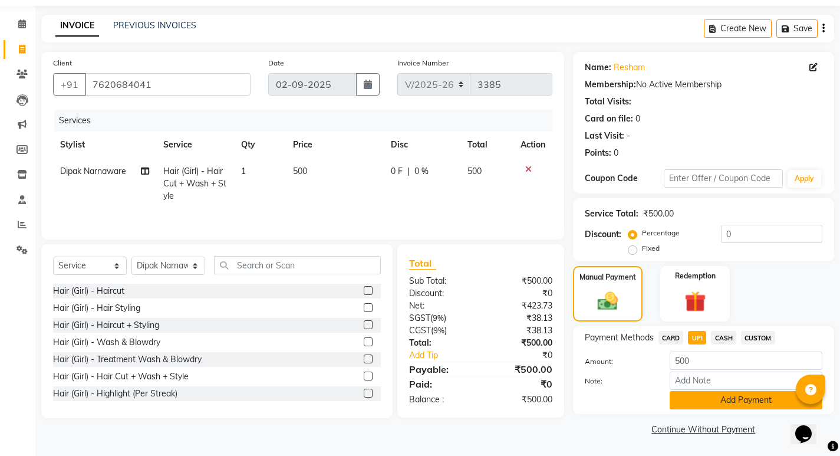
click at [714, 401] on button "Add Payment" at bounding box center [746, 400] width 153 height 18
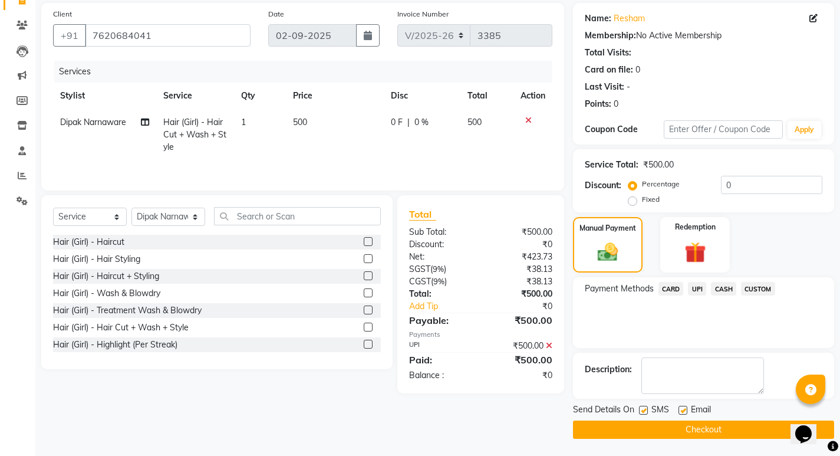
scroll to position [86, 0]
click at [595, 423] on button "Checkout" at bounding box center [703, 429] width 261 height 18
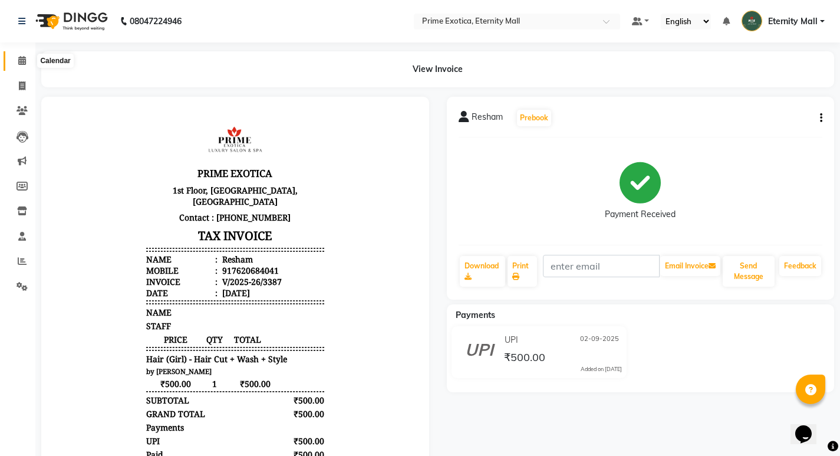
click at [19, 61] on icon at bounding box center [22, 60] width 8 height 9
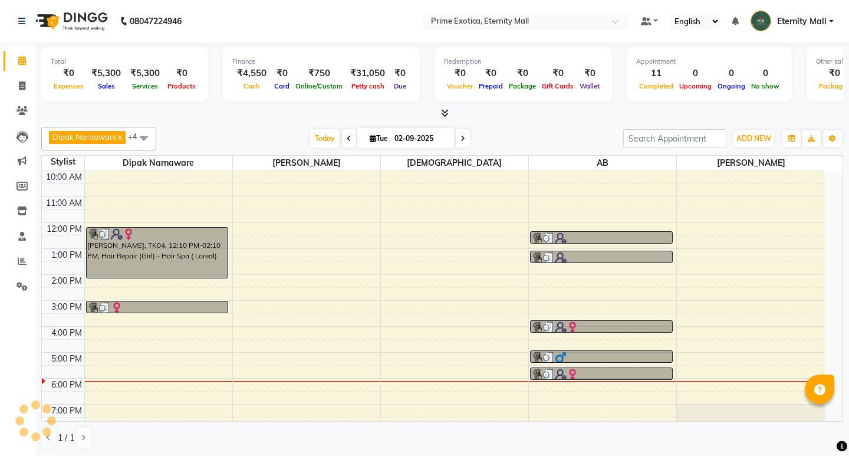
select select "en"
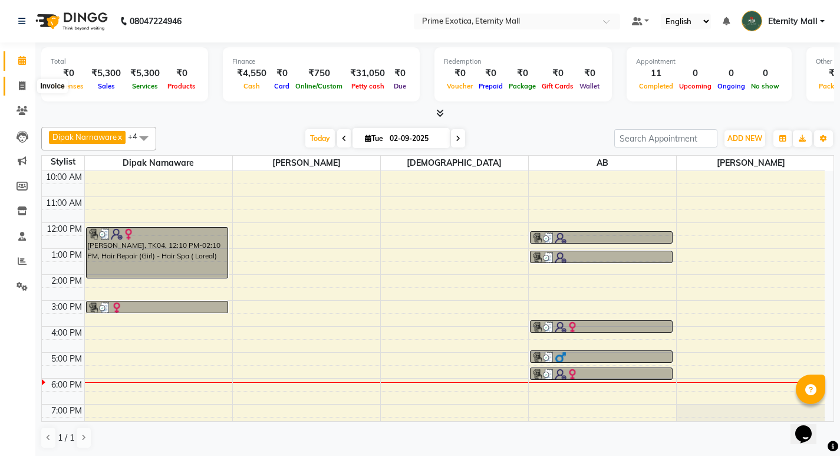
click at [17, 84] on span at bounding box center [22, 87] width 21 height 14
select select "service"
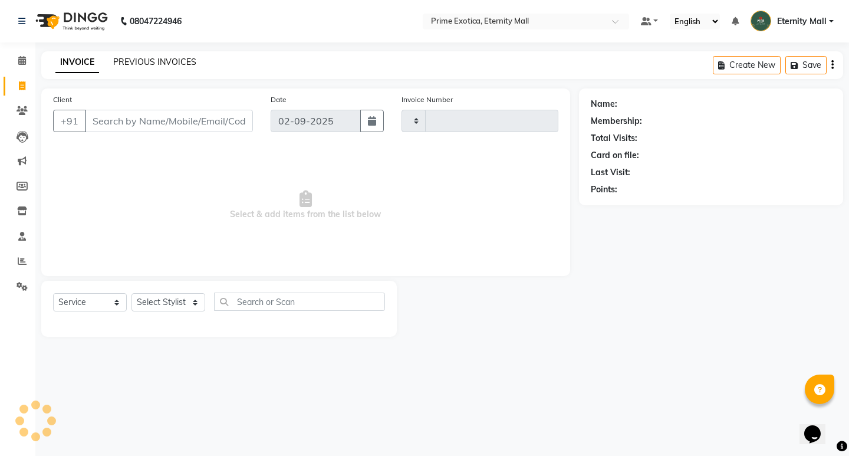
type input "3386"
select select "5774"
click at [174, 299] on select "Select Stylist AB ADMIN ajay vikram lakshane [PERSON_NAME] Isha [PERSON_NAME] R…" at bounding box center [168, 302] width 74 height 18
select select "69613"
click at [131, 293] on select "Select Stylist AB ADMIN ajay vikram lakshane [PERSON_NAME] Isha [PERSON_NAME] R…" at bounding box center [168, 302] width 74 height 18
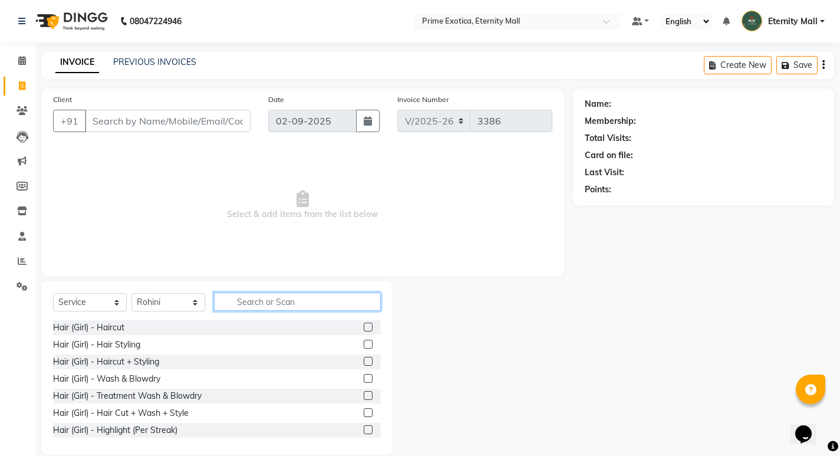
click at [308, 306] on input "text" at bounding box center [297, 301] width 167 height 18
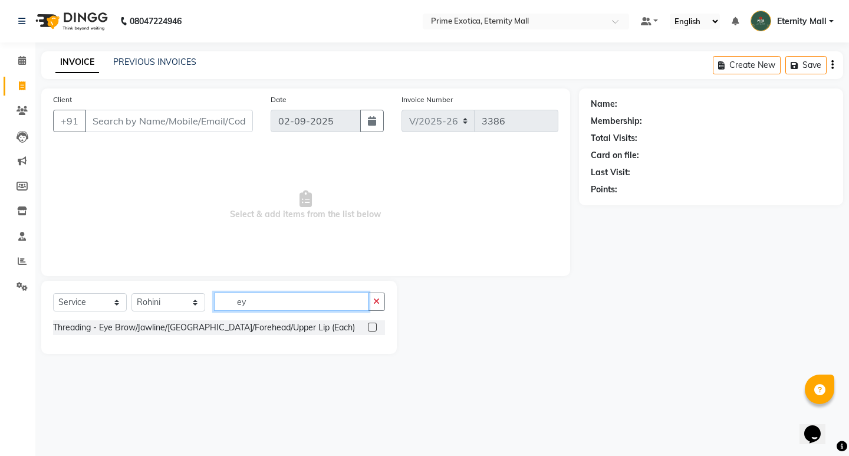
type input "ey"
click at [370, 328] on label at bounding box center [372, 326] width 9 height 9
click at [370, 328] on input "checkbox" at bounding box center [372, 328] width 8 height 8
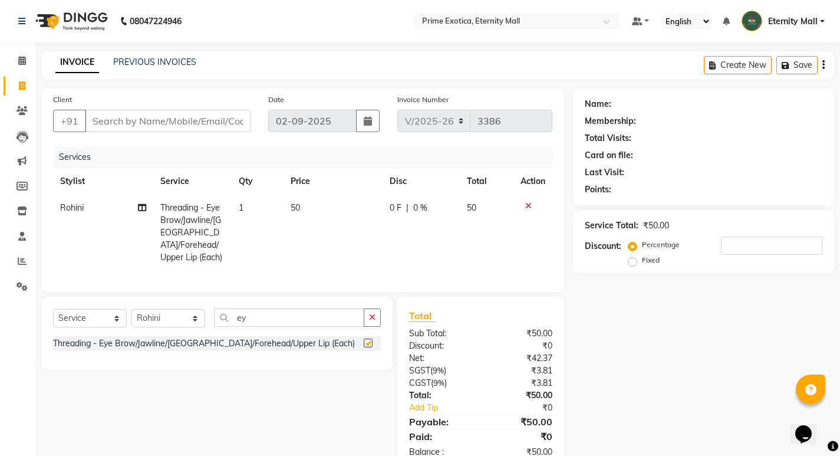
checkbox input "false"
click at [201, 118] on input "Client" at bounding box center [168, 121] width 166 height 22
click at [201, 113] on input "Client" at bounding box center [168, 121] width 166 height 22
type input "8"
type input "0"
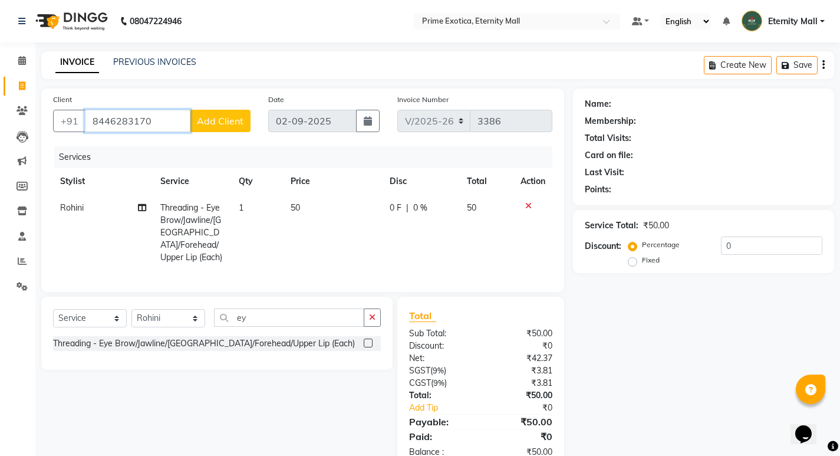
type input "8446283170"
click at [238, 117] on span "Add Client" at bounding box center [220, 121] width 47 height 12
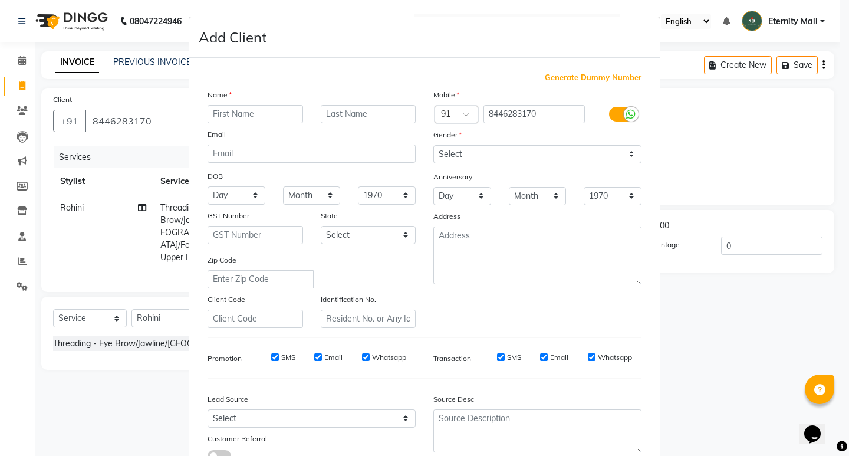
click at [275, 113] on input "text" at bounding box center [254, 114] width 95 height 18
click at [269, 113] on input "nikita" at bounding box center [254, 114] width 95 height 18
type input "n"
type input "Nikita"
click at [527, 149] on select "Select [DEMOGRAPHIC_DATA] [DEMOGRAPHIC_DATA] Other Prefer Not To Say" at bounding box center [537, 154] width 208 height 18
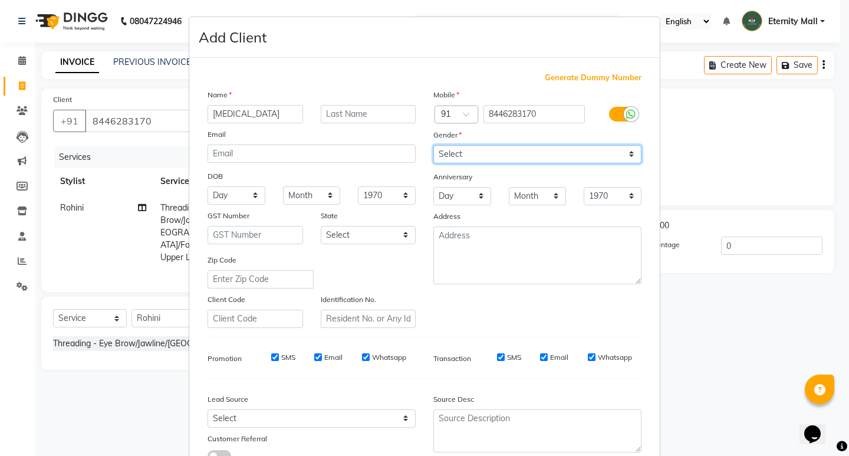
click at [433, 145] on select "Select [DEMOGRAPHIC_DATA] [DEMOGRAPHIC_DATA] Other Prefer Not To Say" at bounding box center [537, 154] width 208 height 18
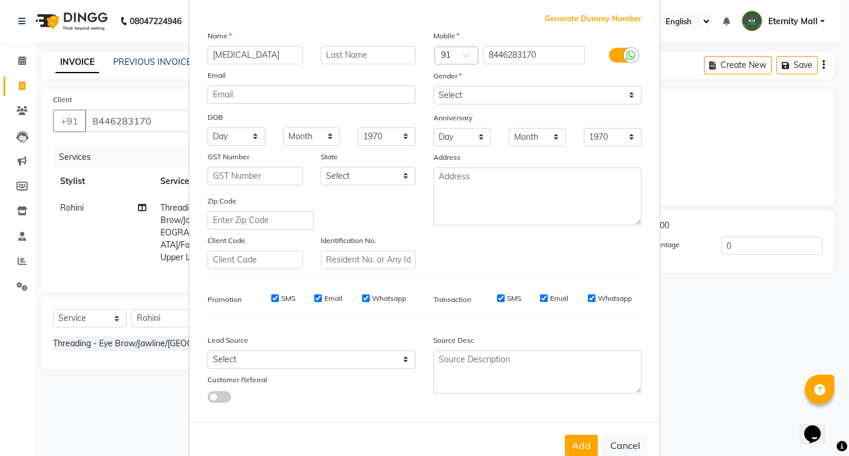
click at [528, 81] on div "Gender" at bounding box center [537, 78] width 226 height 17
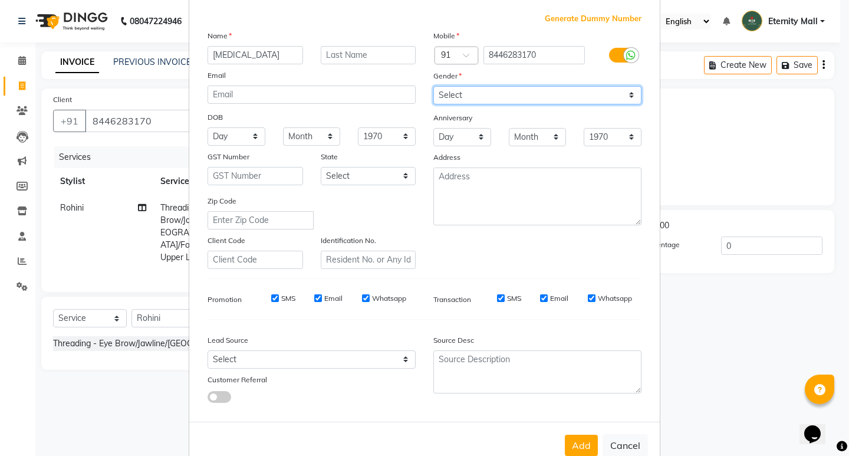
click at [530, 95] on select "Select [DEMOGRAPHIC_DATA] [DEMOGRAPHIC_DATA] Other Prefer Not To Say" at bounding box center [537, 95] width 208 height 18
select select "[DEMOGRAPHIC_DATA]"
click at [433, 86] on select "Select [DEMOGRAPHIC_DATA] [DEMOGRAPHIC_DATA] Other Prefer Not To Say" at bounding box center [537, 95] width 208 height 18
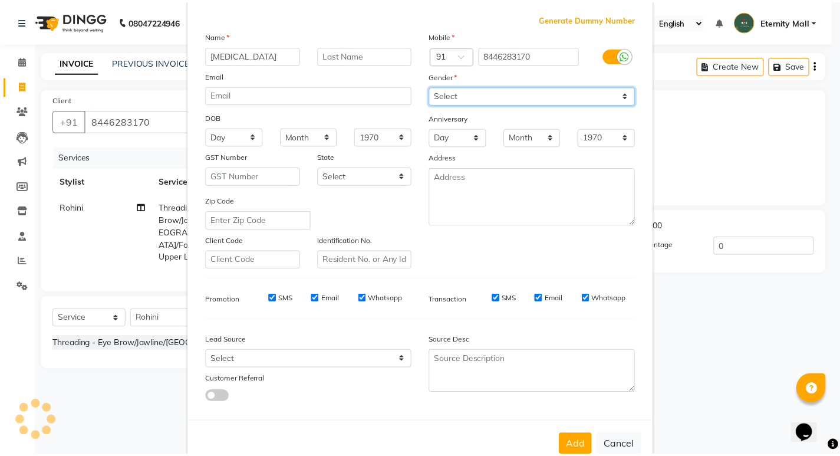
scroll to position [88, 0]
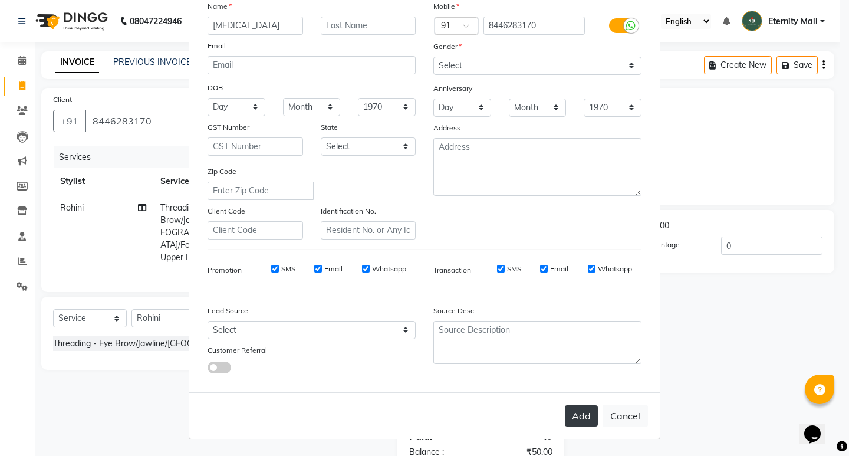
click at [575, 420] on button "Add" at bounding box center [581, 415] width 33 height 21
select select
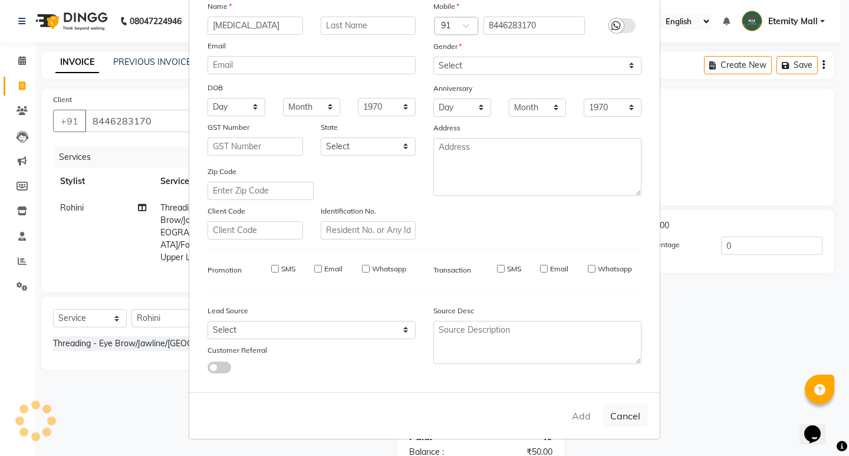
select select
checkbox input "false"
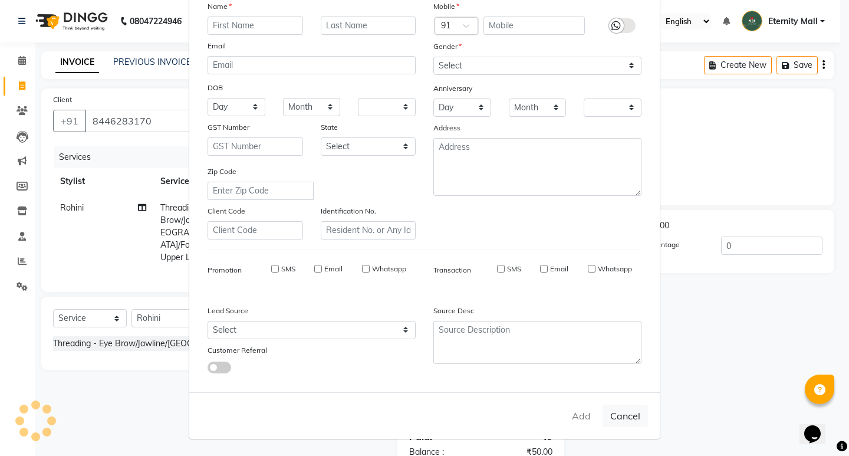
checkbox input "false"
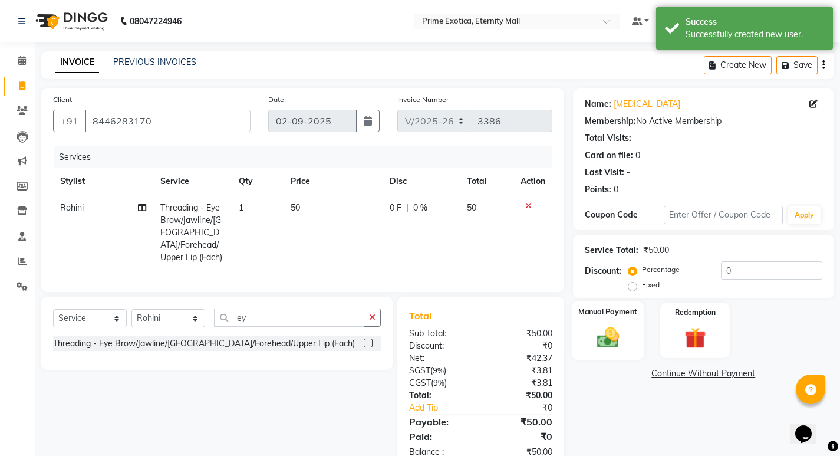
click at [621, 339] on img at bounding box center [607, 336] width 36 height 25
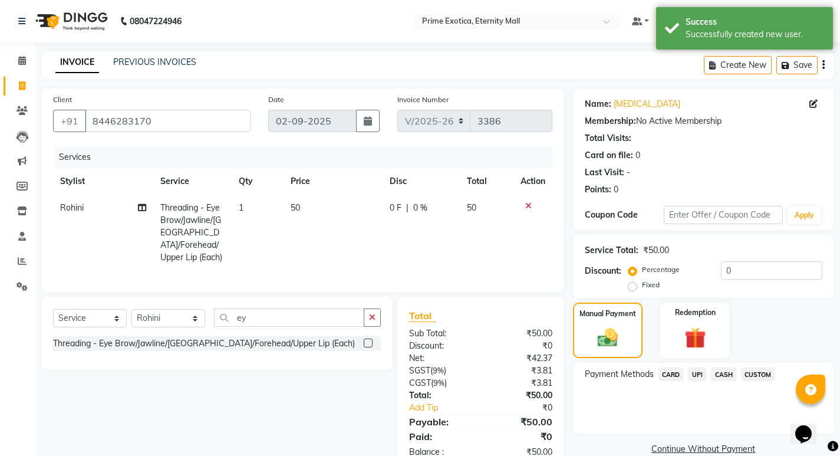
click at [699, 377] on span "UPI" at bounding box center [697, 374] width 18 height 14
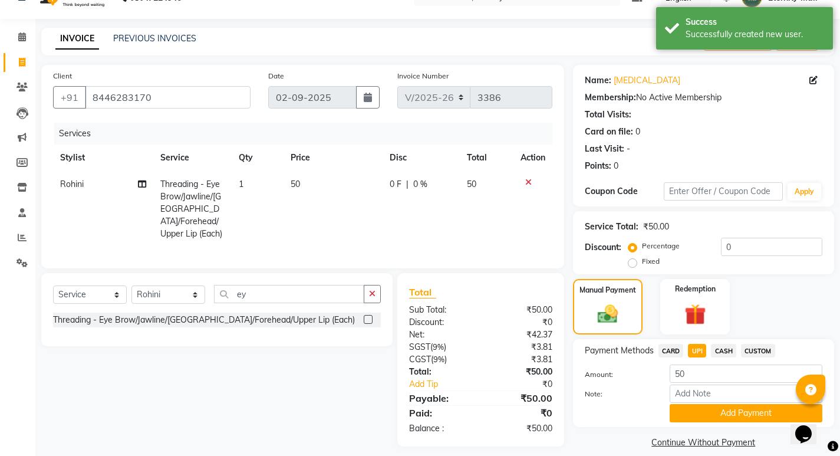
scroll to position [37, 0]
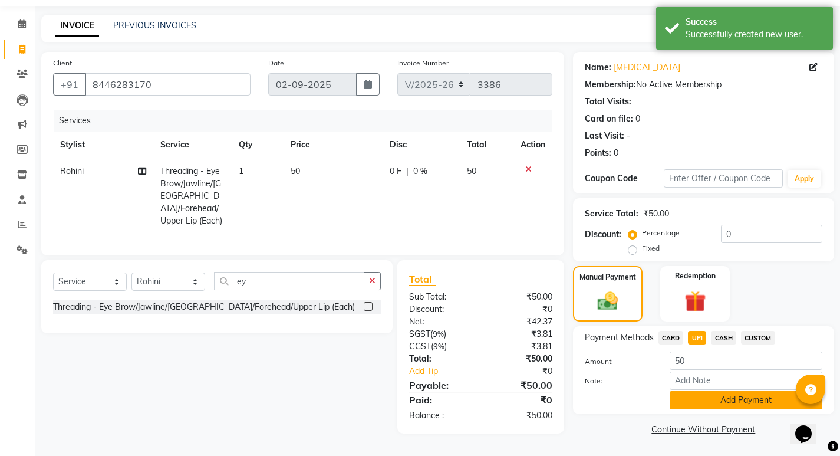
click at [694, 402] on button "Add Payment" at bounding box center [746, 400] width 153 height 18
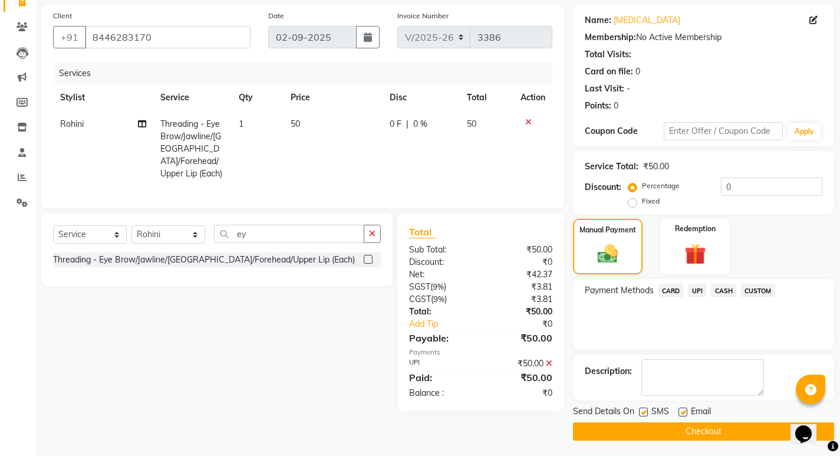
scroll to position [86, 0]
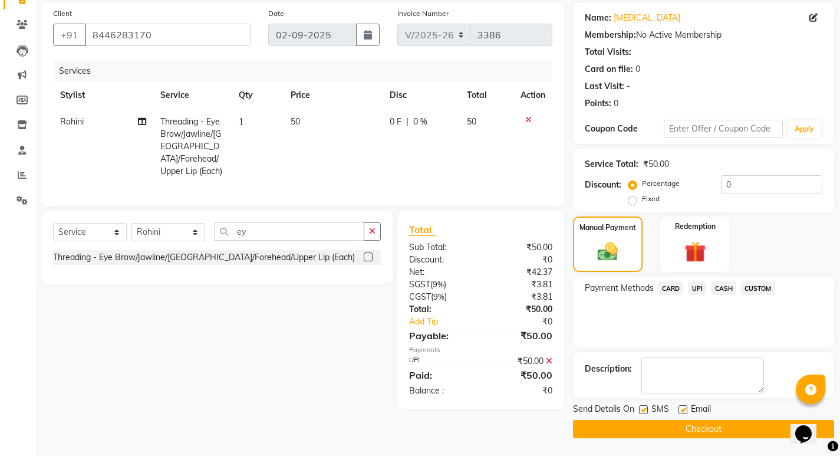
click at [620, 431] on button "Checkout" at bounding box center [703, 429] width 261 height 18
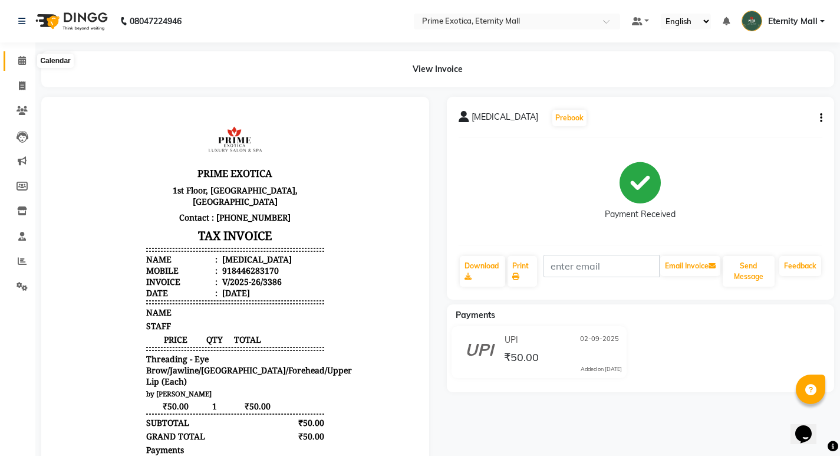
click at [27, 61] on span at bounding box center [22, 61] width 21 height 14
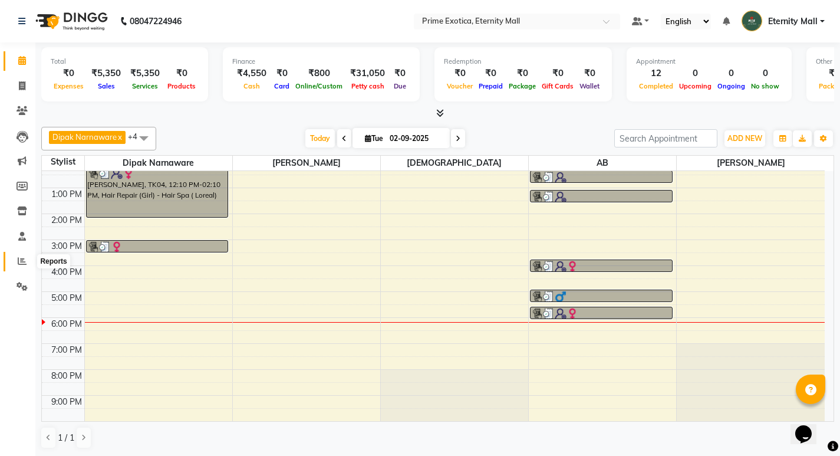
click at [19, 261] on icon at bounding box center [22, 260] width 9 height 9
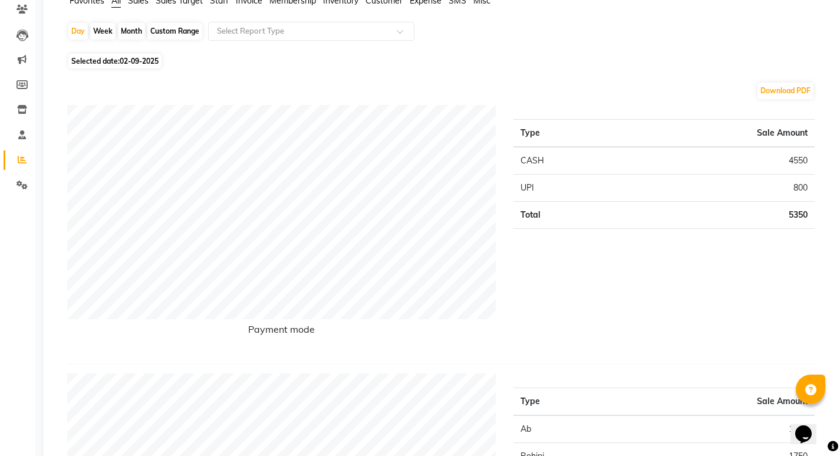
scroll to position [59, 0]
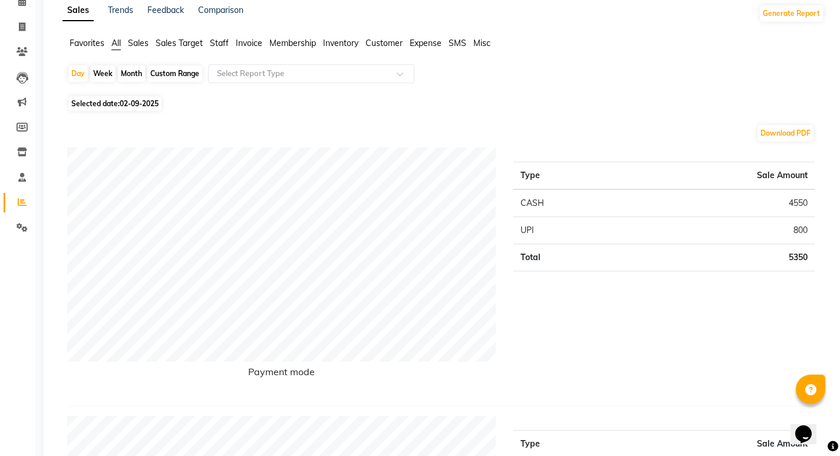
click at [103, 107] on span "Selected date: [DATE]" at bounding box center [114, 103] width 93 height 15
select select "9"
select select "2025"
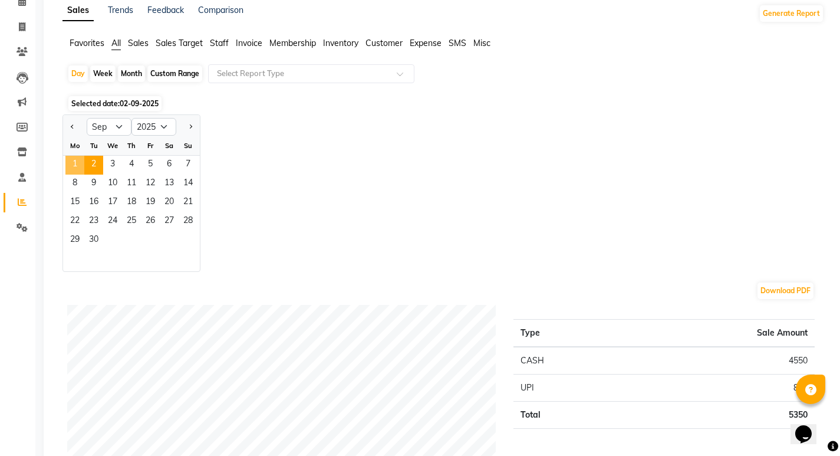
click at [80, 160] on span "1" at bounding box center [74, 165] width 19 height 19
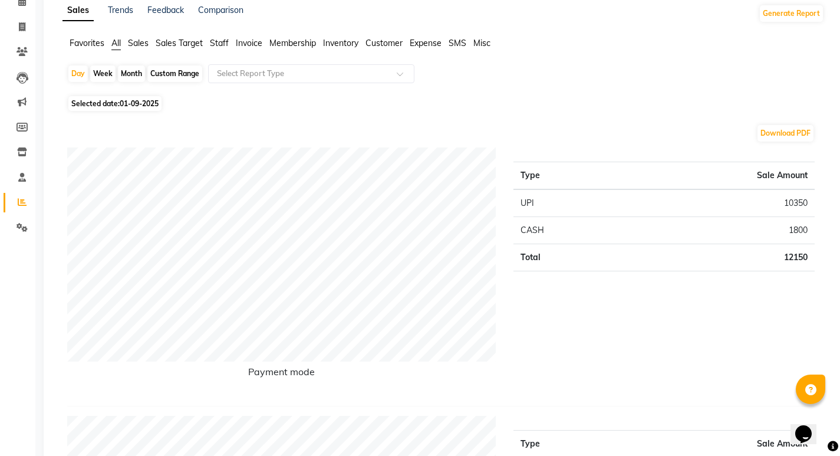
scroll to position [0, 0]
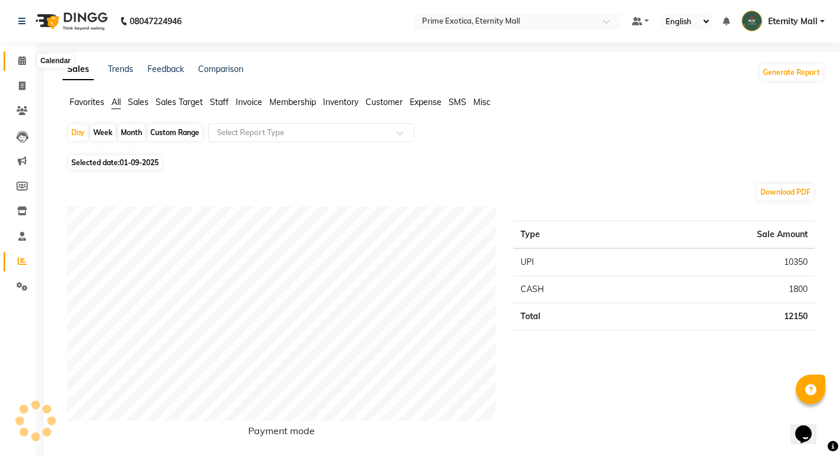
click at [28, 57] on span at bounding box center [22, 61] width 21 height 14
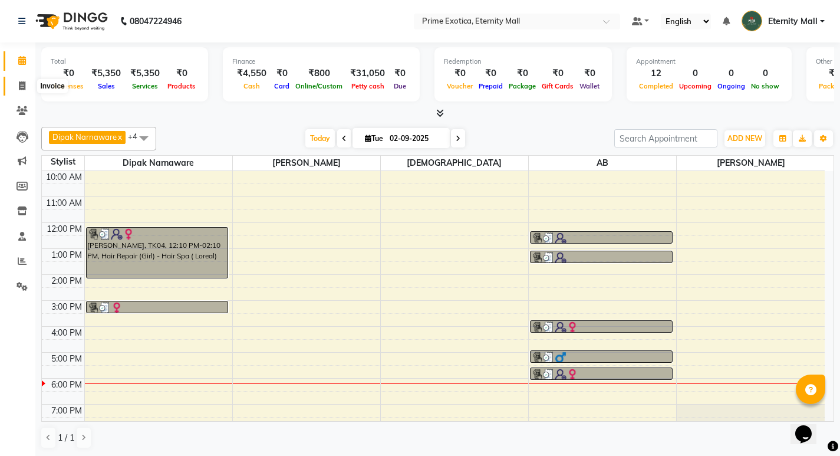
click at [19, 85] on icon at bounding box center [22, 85] width 6 height 9
select select "service"
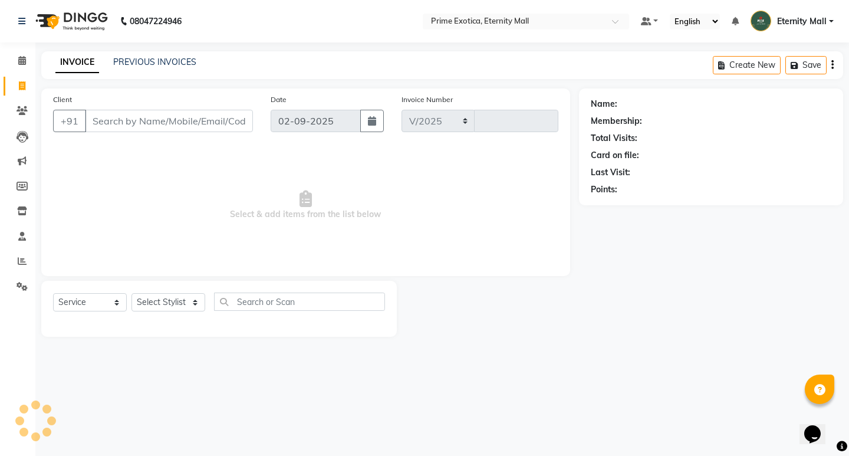
select select "5774"
type input "3387"
